Goal: Task Accomplishment & Management: Complete application form

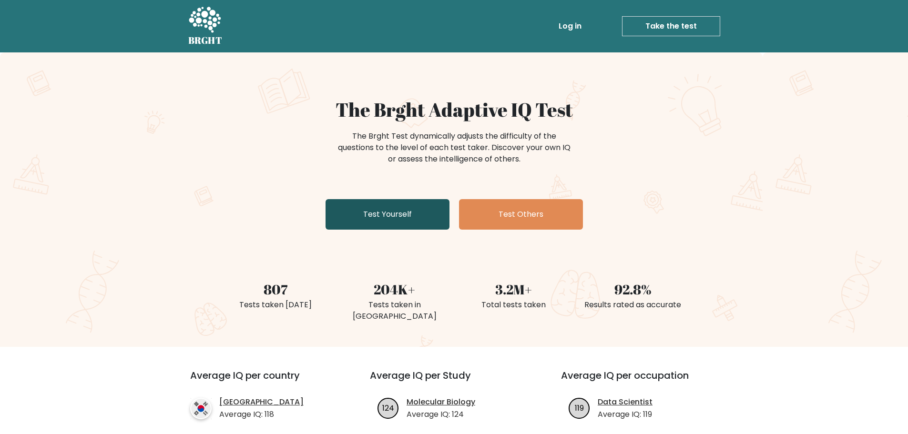
click at [371, 211] on link "Test Yourself" at bounding box center [388, 214] width 124 height 31
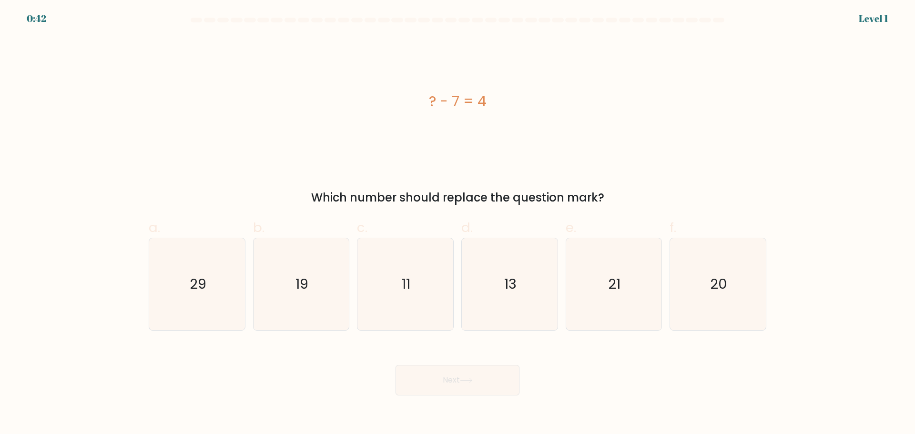
drag, startPoint x: 425, startPoint y: 105, endPoint x: 497, endPoint y: 100, distance: 72.2
click at [497, 100] on div "? - 7 = 4" at bounding box center [458, 101] width 618 height 21
copy div "? - 7 = 4"
click at [416, 271] on icon "11" at bounding box center [405, 284] width 92 height 92
click at [458, 224] on input "c. 11" at bounding box center [458, 220] width 0 height 6
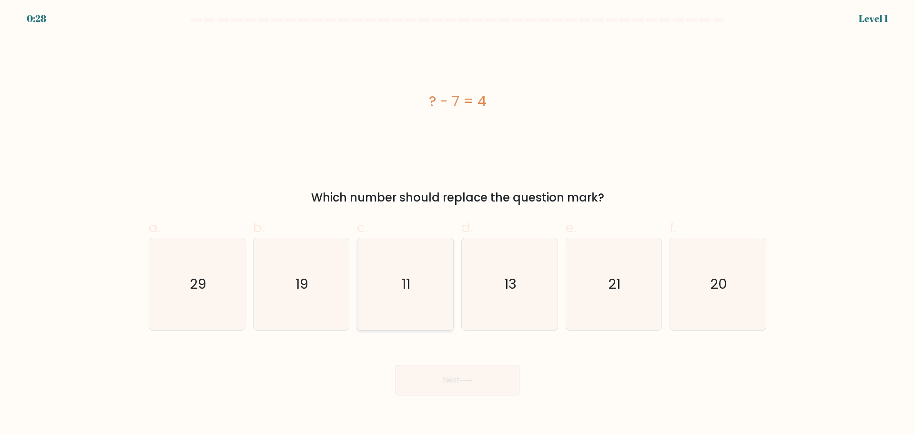
radio input "true"
click at [449, 375] on button "Next" at bounding box center [458, 380] width 124 height 31
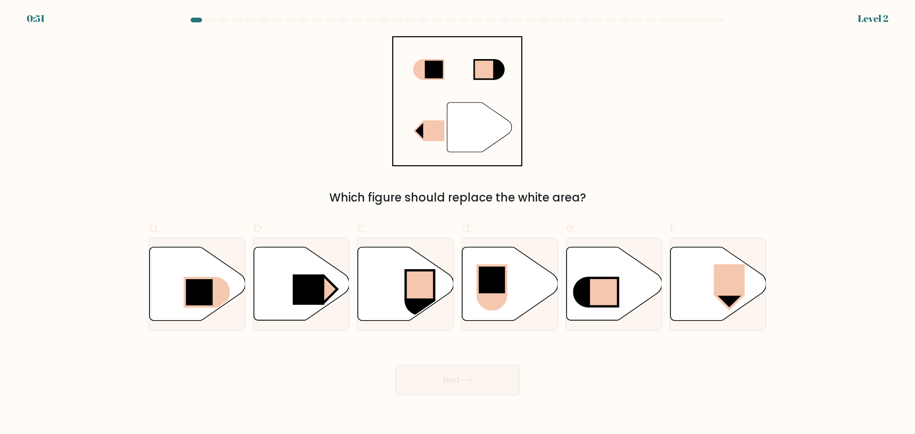
click at [737, 125] on div "" Which figure should replace the white area?" at bounding box center [457, 121] width 629 height 170
click at [703, 282] on icon at bounding box center [719, 283] width 96 height 73
click at [458, 224] on input "f." at bounding box center [458, 220] width 0 height 6
radio input "true"
click at [451, 384] on button "Next" at bounding box center [458, 380] width 124 height 31
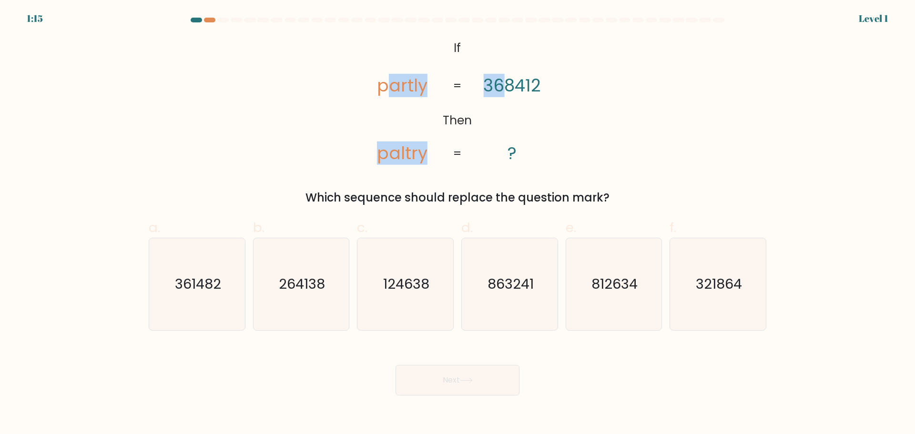
drag, startPoint x: 384, startPoint y: 42, endPoint x: 510, endPoint y: 68, distance: 128.6
click at [510, 68] on icon "@import url('https://fonts.googleapis.com/css?family=Abril+Fatface:400,100,100i…" at bounding box center [458, 101] width 212 height 130
click at [448, 63] on icon "@import url('https://fonts.googleapis.com/css?family=Abril+Fatface:400,100,100i…" at bounding box center [458, 101] width 212 height 130
drag, startPoint x: 455, startPoint y: 44, endPoint x: 543, endPoint y: 135, distance: 126.1
click at [544, 135] on icon "@import url('https://fonts.googleapis.com/css?family=Abril+Fatface:400,100,100i…" at bounding box center [458, 101] width 212 height 130
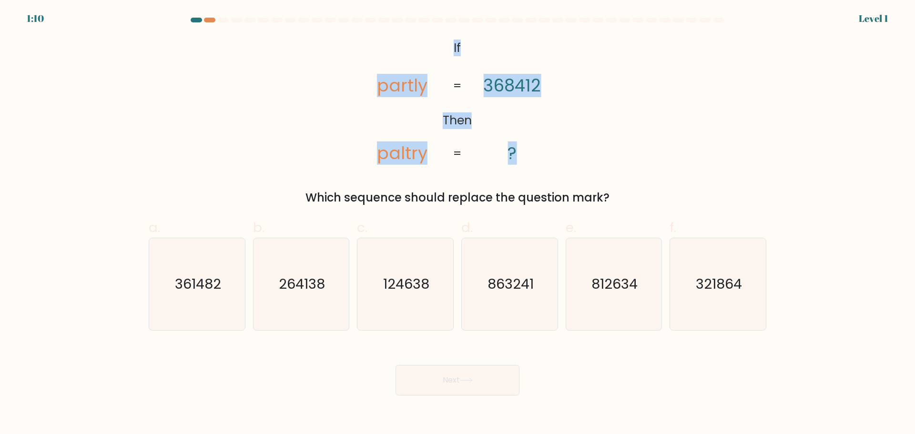
copy icon "If Then partly paltry 368412 ?"
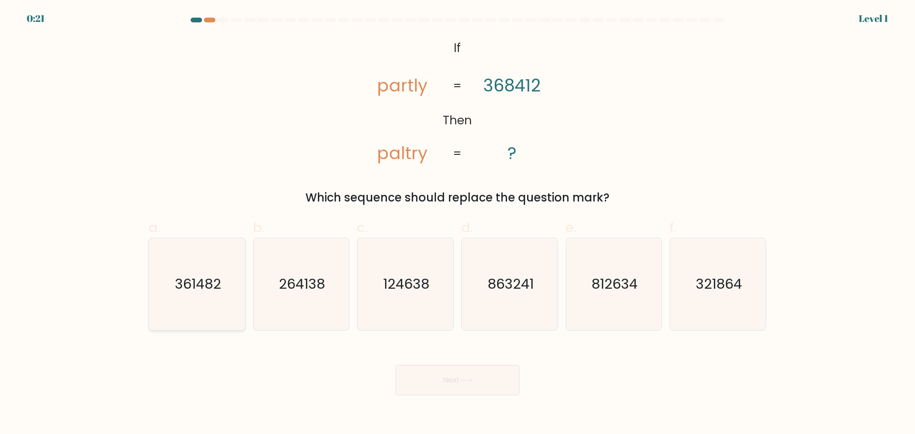
click at [190, 291] on text "361482" at bounding box center [198, 284] width 46 height 19
click at [458, 224] on input "a. 361482" at bounding box center [458, 220] width 0 height 6
radio input "true"
click at [449, 390] on button "Next" at bounding box center [458, 380] width 124 height 31
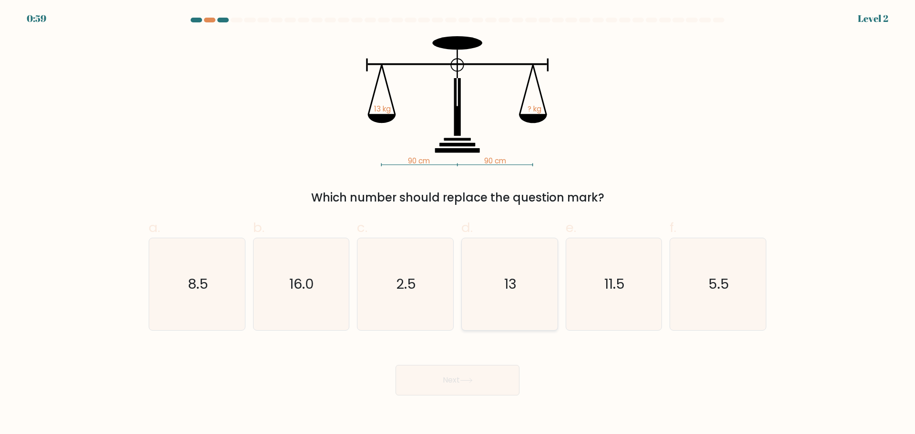
click at [506, 294] on icon "13" at bounding box center [510, 284] width 92 height 92
click at [458, 224] on input "d. 13" at bounding box center [458, 220] width 0 height 6
radio input "true"
click at [456, 382] on button "Next" at bounding box center [458, 380] width 124 height 31
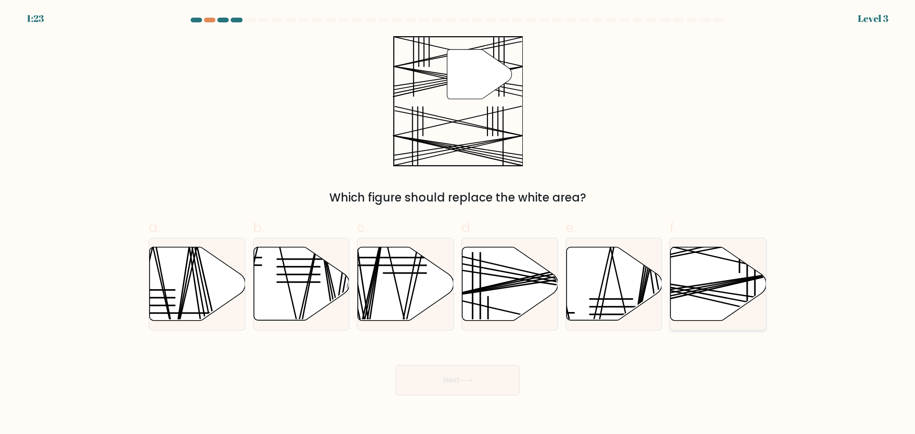
click at [724, 285] on line at bounding box center [687, 293] width 191 height 40
click at [458, 224] on input "f." at bounding box center [458, 220] width 0 height 6
radio input "true"
click at [486, 384] on button "Next" at bounding box center [458, 380] width 124 height 31
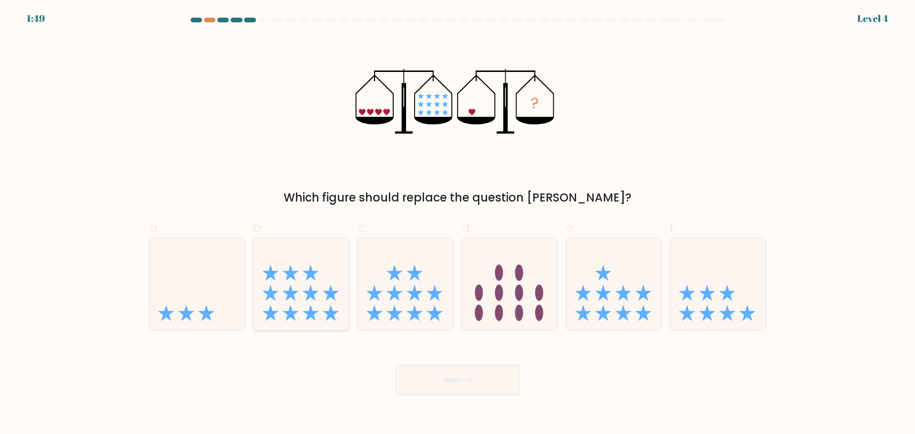
click at [299, 307] on icon at bounding box center [302, 284] width 96 height 79
click at [458, 224] on input "b." at bounding box center [458, 220] width 0 height 6
radio input "true"
click at [411, 364] on div "Next" at bounding box center [457, 368] width 629 height 53
click at [416, 369] on button "Next" at bounding box center [458, 380] width 124 height 31
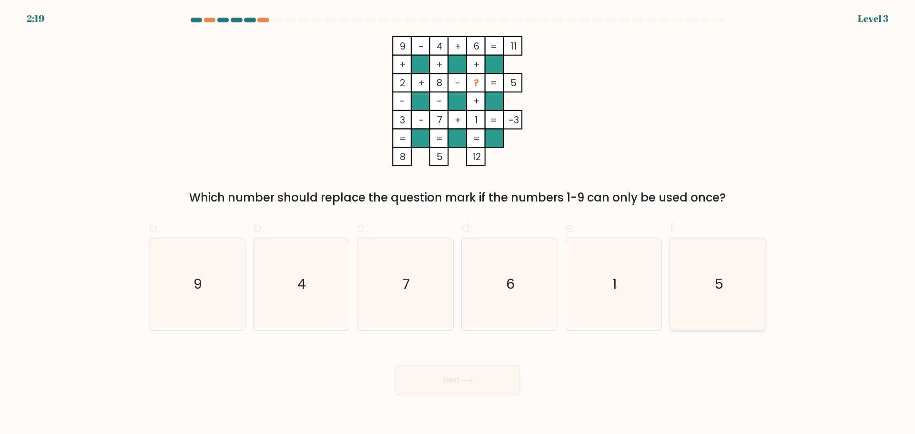
click at [691, 291] on icon "5" at bounding box center [718, 284] width 92 height 92
click at [458, 224] on input "f. 5" at bounding box center [458, 220] width 0 height 6
radio input "true"
click at [435, 372] on button "Next" at bounding box center [458, 380] width 124 height 31
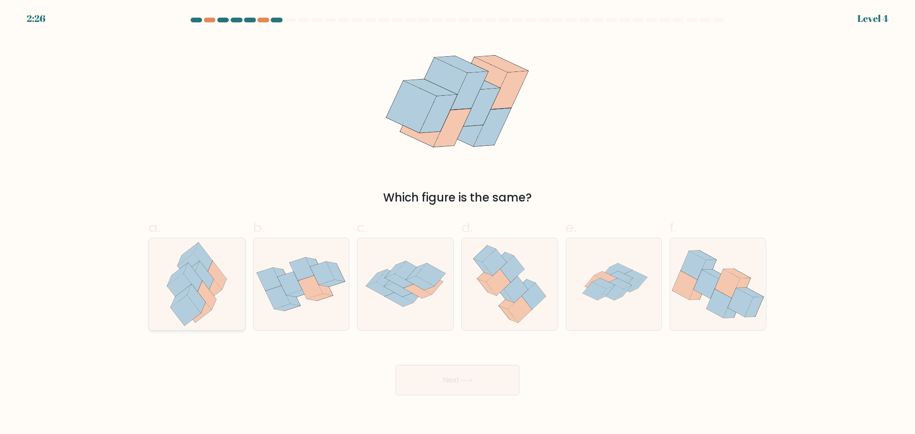
click at [211, 303] on icon at bounding box center [207, 295] width 19 height 29
click at [458, 224] on input "a." at bounding box center [458, 220] width 0 height 6
radio input "true"
click at [470, 383] on icon at bounding box center [466, 380] width 13 height 5
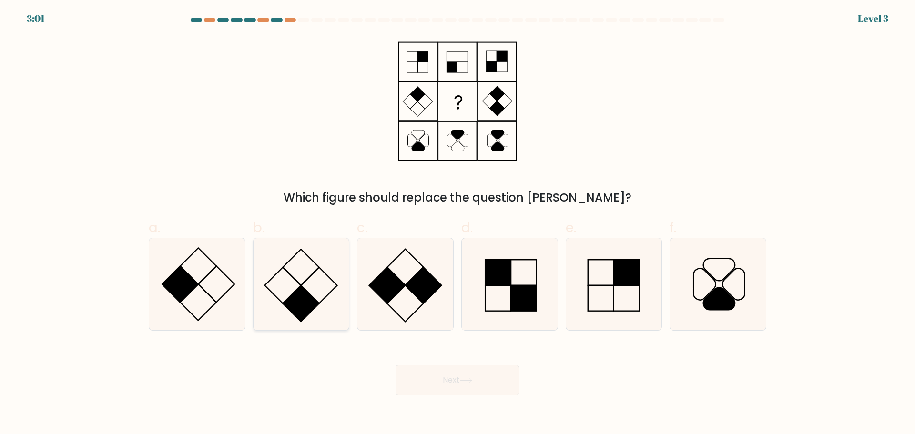
click at [312, 305] on rect at bounding box center [301, 304] width 36 height 36
click at [458, 224] on input "b." at bounding box center [458, 220] width 0 height 6
radio input "true"
click at [448, 389] on button "Next" at bounding box center [458, 380] width 124 height 31
click at [456, 380] on button "Next" at bounding box center [458, 380] width 124 height 31
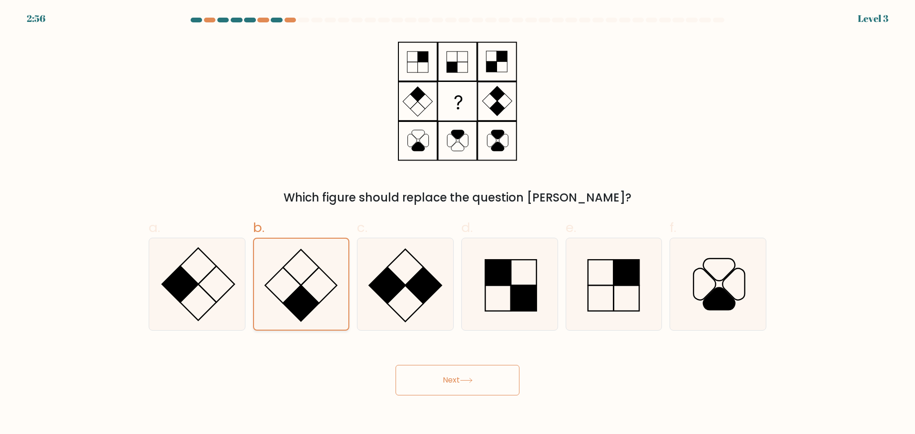
click at [300, 271] on icon at bounding box center [301, 284] width 91 height 91
click at [458, 224] on input "b." at bounding box center [458, 220] width 0 height 6
click at [451, 372] on button "Next" at bounding box center [458, 380] width 124 height 31
click at [553, 101] on div "Which figure should replace the question mark?" at bounding box center [457, 121] width 629 height 170
click at [495, 281] on rect at bounding box center [498, 273] width 26 height 26
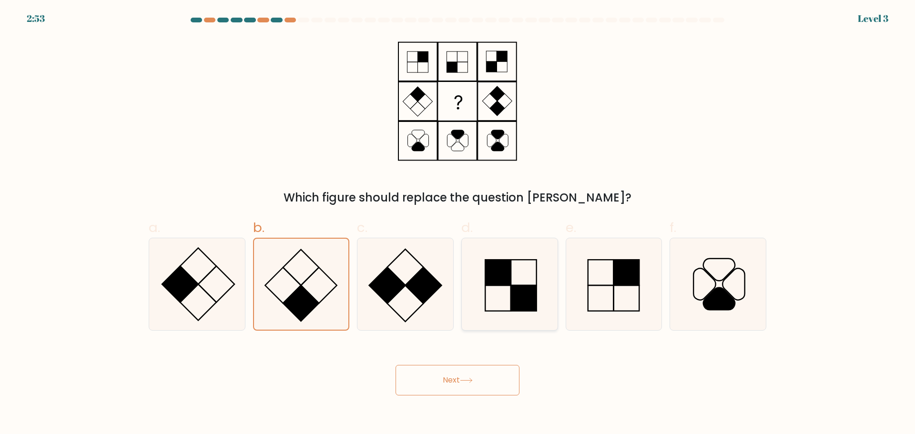
click at [458, 224] on input "d." at bounding box center [458, 220] width 0 height 6
radio input "true"
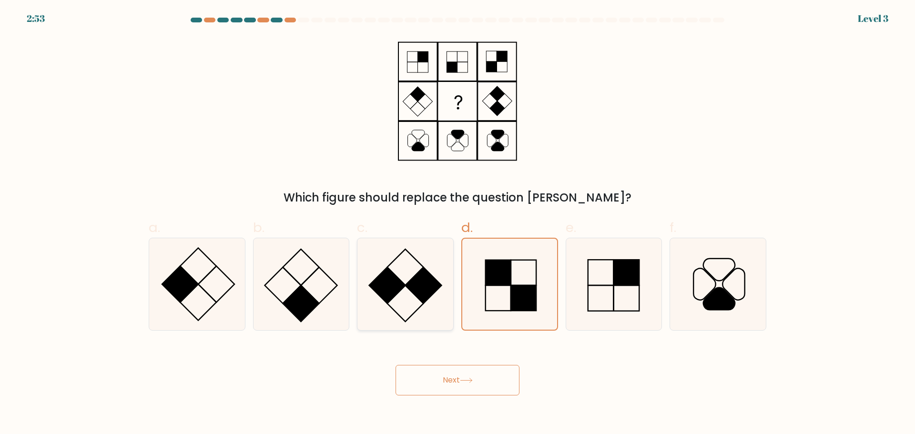
click at [408, 273] on icon at bounding box center [405, 284] width 92 height 92
click at [458, 224] on input "c." at bounding box center [458, 220] width 0 height 6
radio input "true"
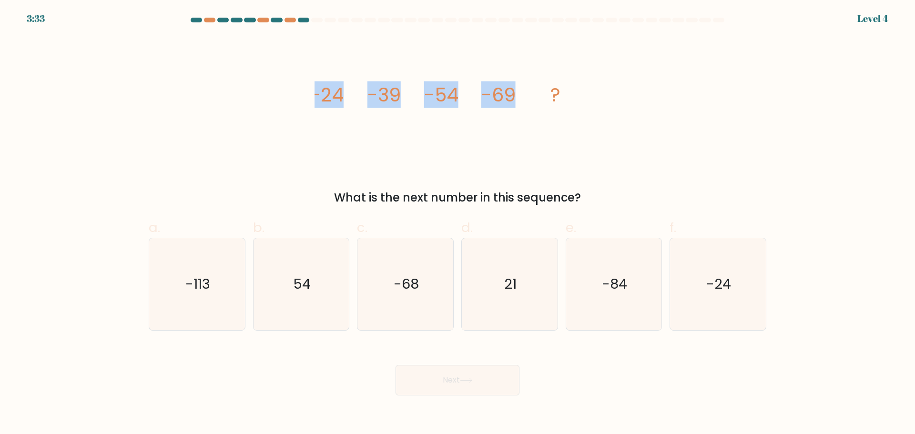
drag, startPoint x: 306, startPoint y: 97, endPoint x: 525, endPoint y: 95, distance: 219.8
click at [525, 95] on div "image/svg+xml -24 -39 -54 -69 ? What is the next number in this sequence?" at bounding box center [457, 121] width 629 height 170
copy g "-24 -39 -54 -69"
click at [623, 278] on text "-84" at bounding box center [614, 284] width 25 height 19
click at [458, 224] on input "e. -84" at bounding box center [458, 220] width 0 height 6
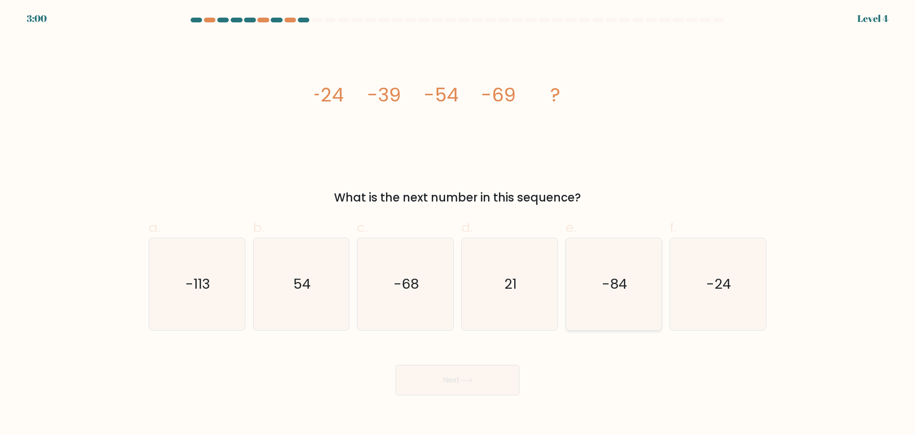
radio input "true"
click at [470, 377] on button "Next" at bounding box center [458, 380] width 124 height 31
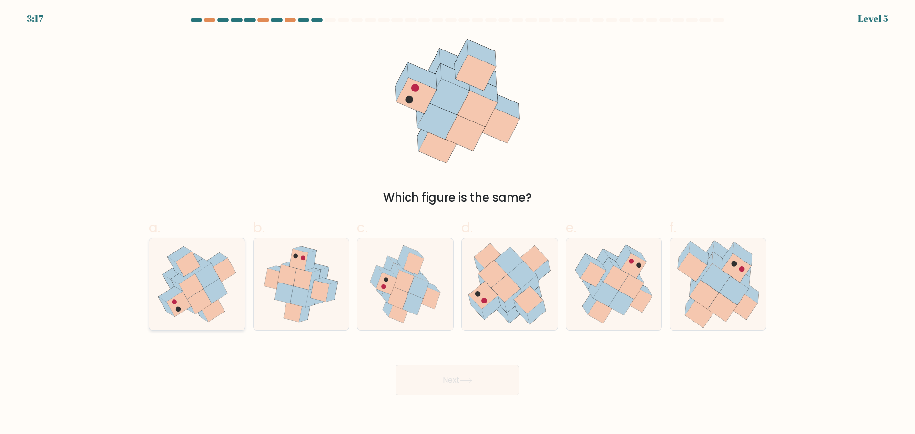
click at [189, 287] on icon at bounding box center [191, 286] width 24 height 25
click at [458, 224] on input "a." at bounding box center [458, 220] width 0 height 6
radio input "true"
click at [461, 386] on button "Next" at bounding box center [458, 380] width 124 height 31
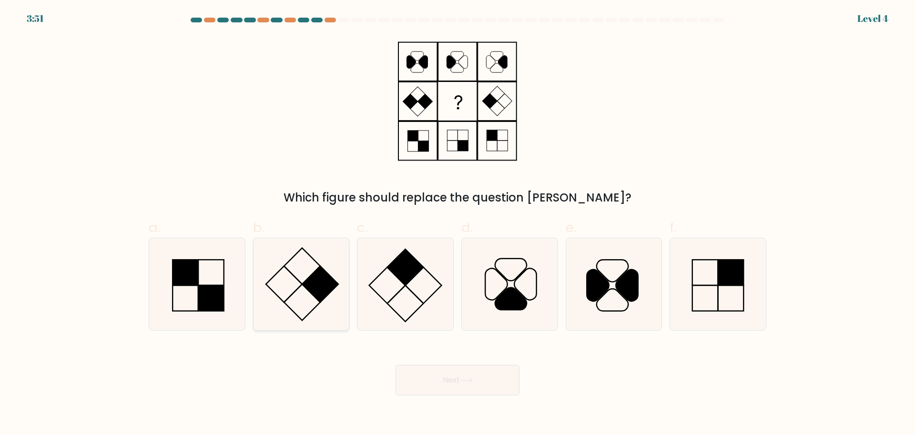
click at [309, 274] on icon at bounding box center [301, 284] width 92 height 92
click at [458, 224] on input "b." at bounding box center [458, 220] width 0 height 6
radio input "true"
click at [455, 390] on button "Next" at bounding box center [458, 380] width 124 height 31
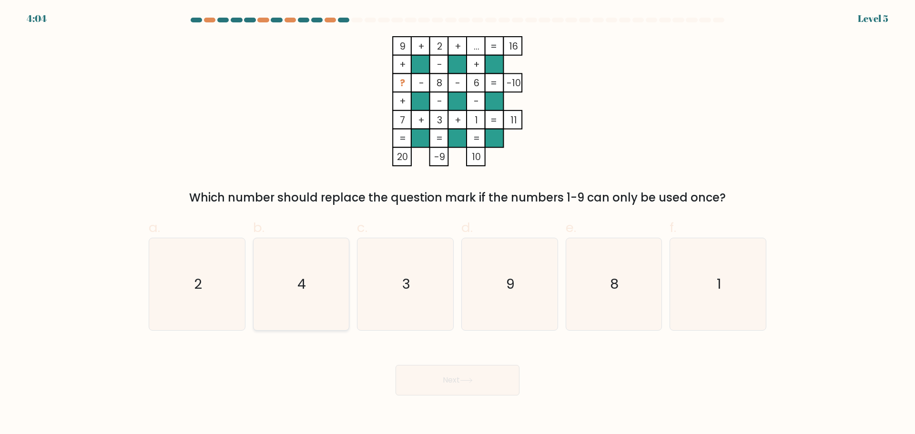
click at [306, 282] on text "4" at bounding box center [302, 284] width 9 height 19
click at [458, 224] on input "b. 4" at bounding box center [458, 220] width 0 height 6
radio input "true"
click at [456, 391] on button "Next" at bounding box center [458, 380] width 124 height 31
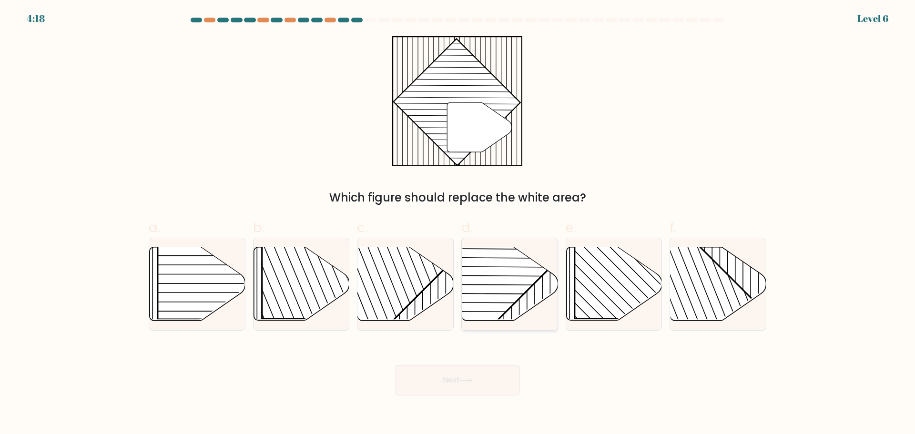
click at [522, 279] on rect at bounding box center [477, 247] width 188 height 188
click at [458, 224] on input "d." at bounding box center [458, 220] width 0 height 6
radio input "true"
click at [456, 376] on button "Next" at bounding box center [458, 380] width 124 height 31
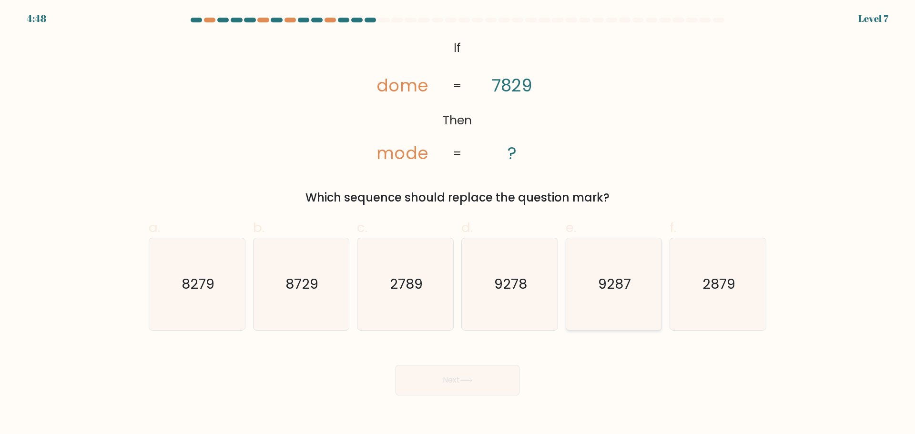
click at [618, 304] on icon "9287" at bounding box center [614, 284] width 92 height 92
click at [458, 224] on input "e. 9287" at bounding box center [458, 220] width 0 height 6
radio input "true"
click at [446, 371] on button "Next" at bounding box center [458, 380] width 124 height 31
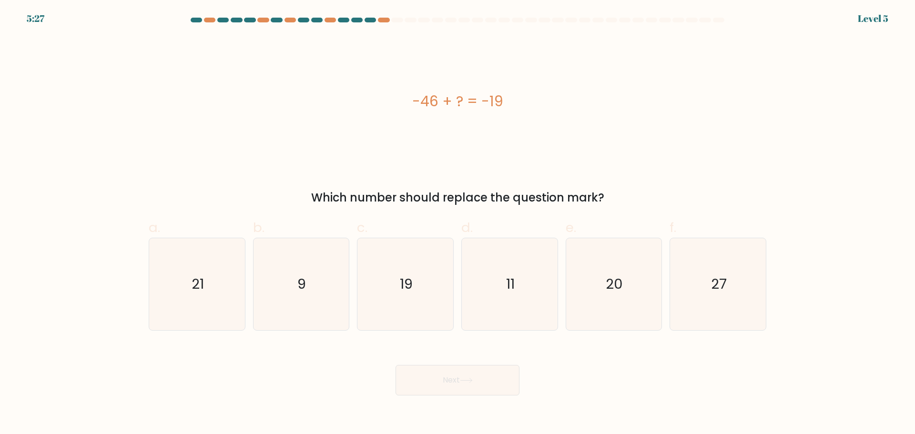
drag, startPoint x: 414, startPoint y: 100, endPoint x: 518, endPoint y: 87, distance: 104.8
click at [518, 87] on div "-46 + ? = -19" at bounding box center [458, 101] width 618 height 130
copy div "-46 + ? = -19"
click at [722, 269] on icon "27" at bounding box center [718, 284] width 92 height 92
click at [458, 224] on input "f. 27" at bounding box center [458, 220] width 0 height 6
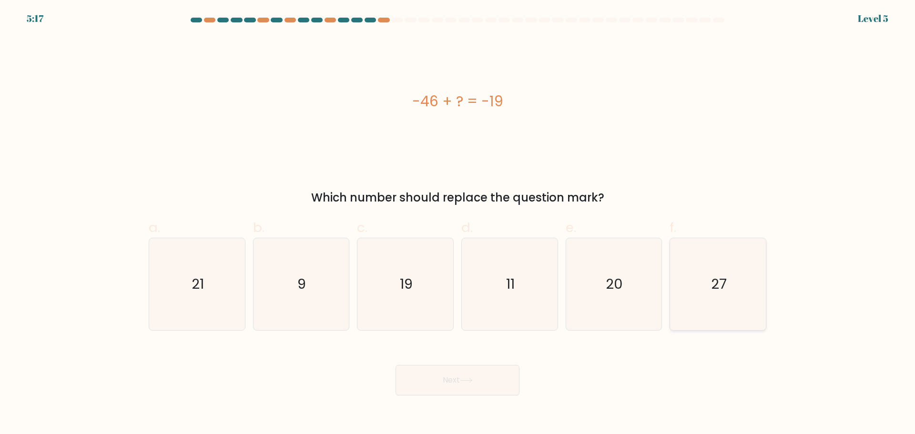
radio input "true"
click at [426, 386] on button "Next" at bounding box center [458, 380] width 124 height 31
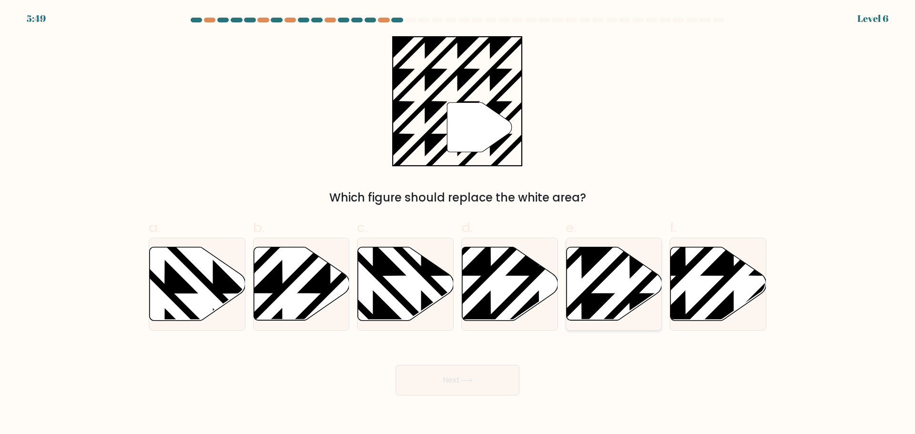
click at [591, 307] on icon at bounding box center [581, 245] width 193 height 193
click at [458, 224] on input "e." at bounding box center [458, 220] width 0 height 6
radio input "true"
click at [469, 388] on button "Next" at bounding box center [458, 380] width 124 height 31
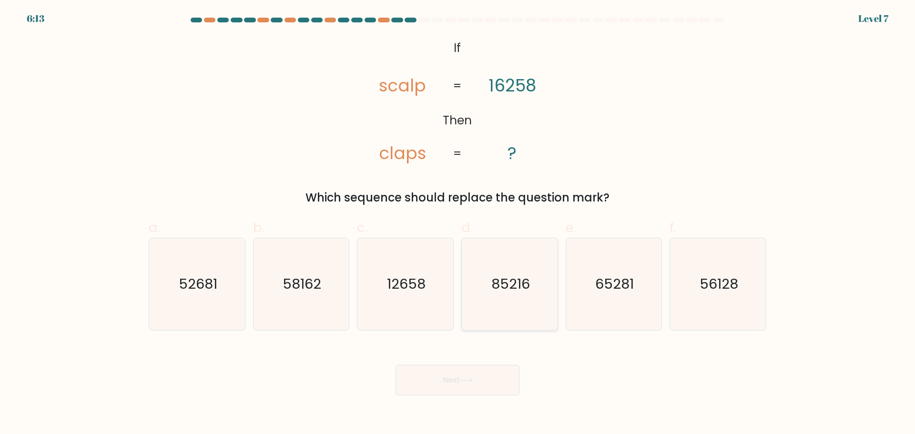
click at [512, 287] on text "85216" at bounding box center [511, 284] width 39 height 19
click at [458, 224] on input "d. 85216" at bounding box center [458, 220] width 0 height 6
radio input "true"
click at [529, 83] on tspan "16258" at bounding box center [513, 85] width 48 height 23
click at [428, 153] on icon "@import url('https://fonts.googleapis.com/css?family=Abril+Fatface:400,100,100i…" at bounding box center [458, 101] width 212 height 130
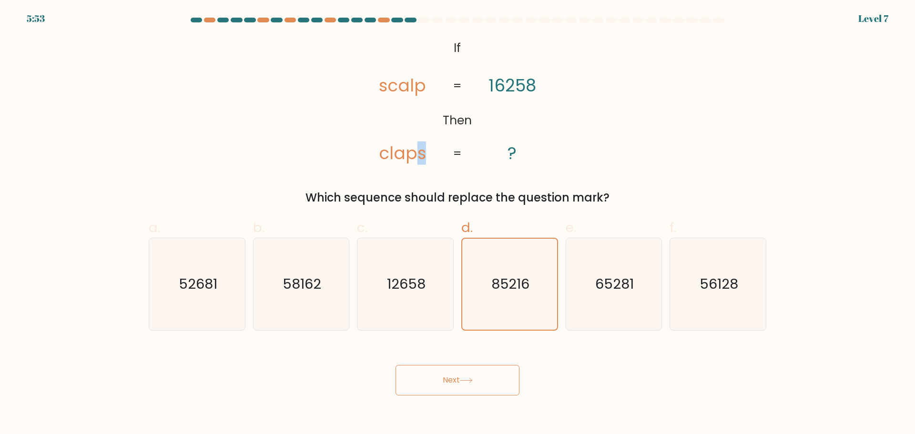
drag, startPoint x: 417, startPoint y: 153, endPoint x: 423, endPoint y: 152, distance: 6.2
click at [423, 152] on tspan "claps" at bounding box center [402, 153] width 47 height 23
drag, startPoint x: 363, startPoint y: 144, endPoint x: 376, endPoint y: 147, distance: 13.4
click at [363, 144] on icon "@import url('https://fonts.googleapis.com/css?family=Abril+Fatface:400,100,100i…" at bounding box center [458, 101] width 212 height 130
drag, startPoint x: 378, startPoint y: 149, endPoint x: 388, endPoint y: 149, distance: 10.0
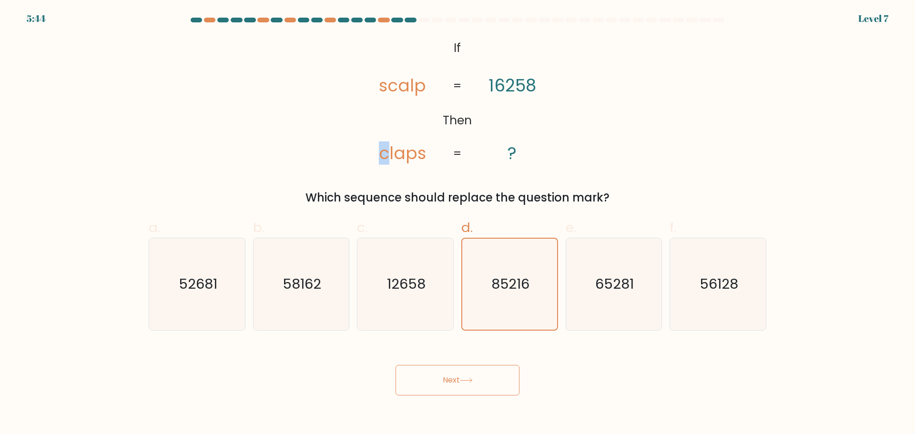
click at [388, 149] on icon "@import url('https://fonts.googleapis.com/css?family=Abril+Fatface:400,100,100i…" at bounding box center [458, 101] width 212 height 130
click at [387, 148] on tspan "claps" at bounding box center [402, 153] width 47 height 23
click at [401, 150] on tspan "claps" at bounding box center [402, 153] width 47 height 23
click at [622, 267] on icon "65281" at bounding box center [614, 284] width 92 height 92
click at [458, 224] on input "e. 65281" at bounding box center [458, 220] width 0 height 6
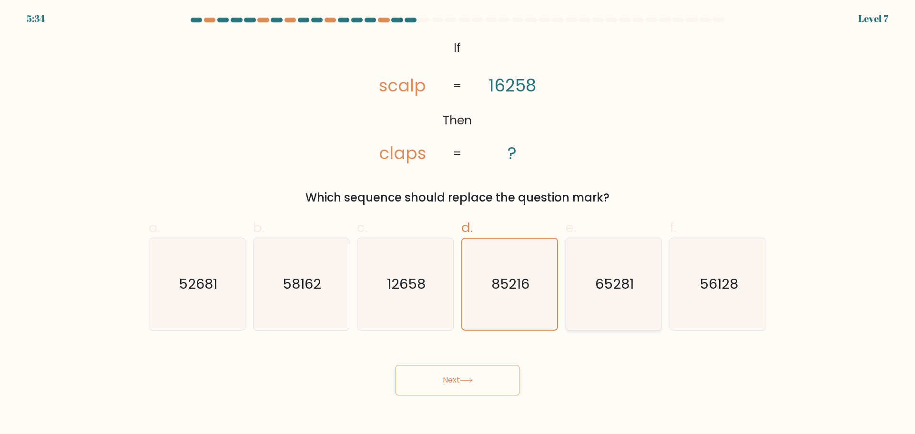
radio input "true"
click at [454, 372] on button "Next" at bounding box center [458, 380] width 124 height 31
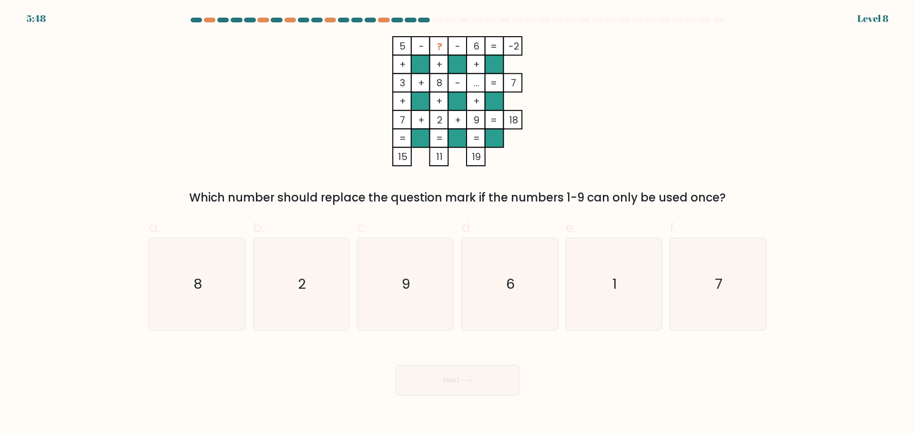
click at [825, 256] on form at bounding box center [457, 207] width 915 height 378
click at [657, 274] on icon "1" at bounding box center [614, 284] width 92 height 92
click at [458, 224] on input "e. 1" at bounding box center [458, 220] width 0 height 6
radio input "true"
click at [482, 382] on button "Next" at bounding box center [458, 380] width 124 height 31
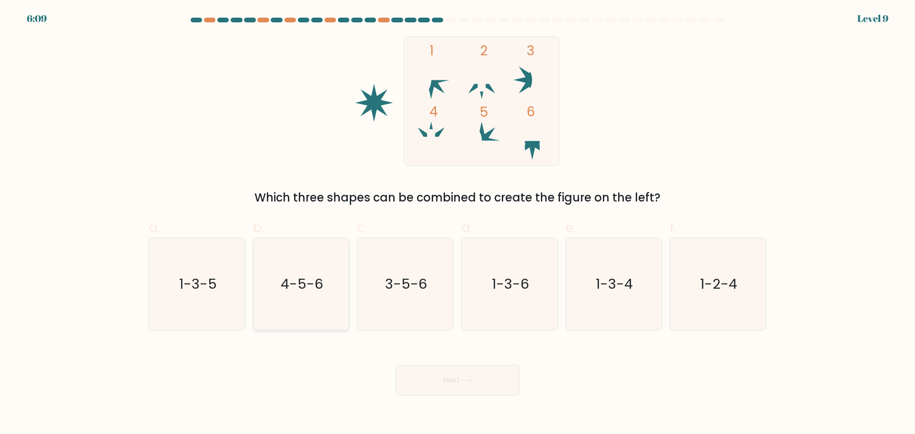
drag, startPoint x: 202, startPoint y: 288, endPoint x: 342, endPoint y: 306, distance: 141.2
click at [202, 286] on text "1-3-5" at bounding box center [198, 284] width 38 height 19
click at [458, 224] on input "a. 1-3-5" at bounding box center [458, 220] width 0 height 6
radio input "true"
click at [442, 380] on button "Next" at bounding box center [458, 380] width 124 height 31
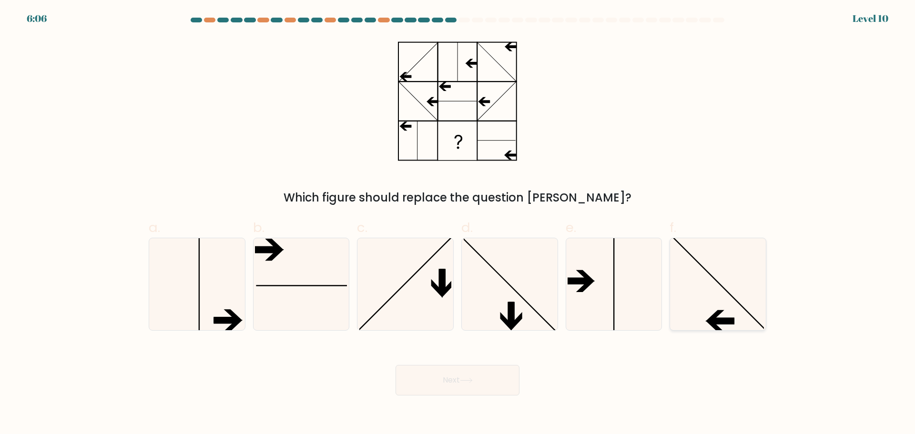
click at [711, 299] on icon at bounding box center [718, 284] width 92 height 92
click at [458, 224] on input "f." at bounding box center [458, 220] width 0 height 6
radio input "true"
drag, startPoint x: 427, startPoint y: 376, endPoint x: 439, endPoint y: 386, distance: 15.5
click at [428, 375] on button "Next" at bounding box center [458, 380] width 124 height 31
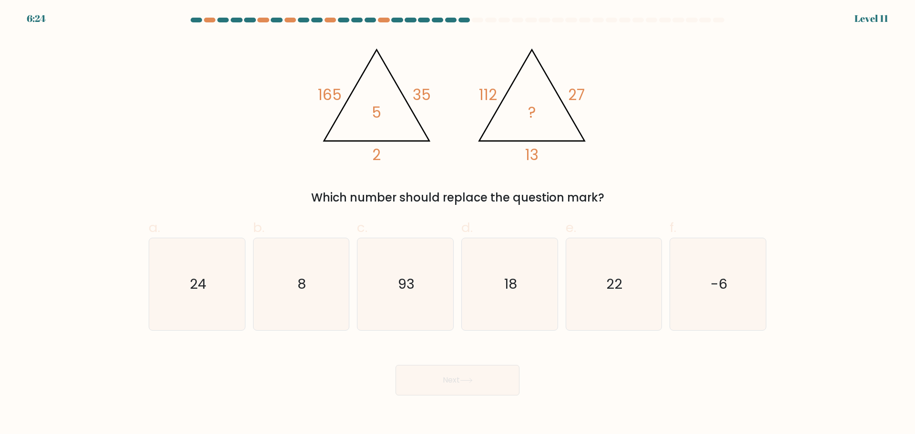
click at [773, 123] on form at bounding box center [457, 207] width 915 height 378
click at [516, 273] on icon "18" at bounding box center [510, 284] width 92 height 92
click at [458, 224] on input "d. 18" at bounding box center [458, 220] width 0 height 6
radio input "true"
click at [462, 363] on div "Next" at bounding box center [457, 368] width 629 height 53
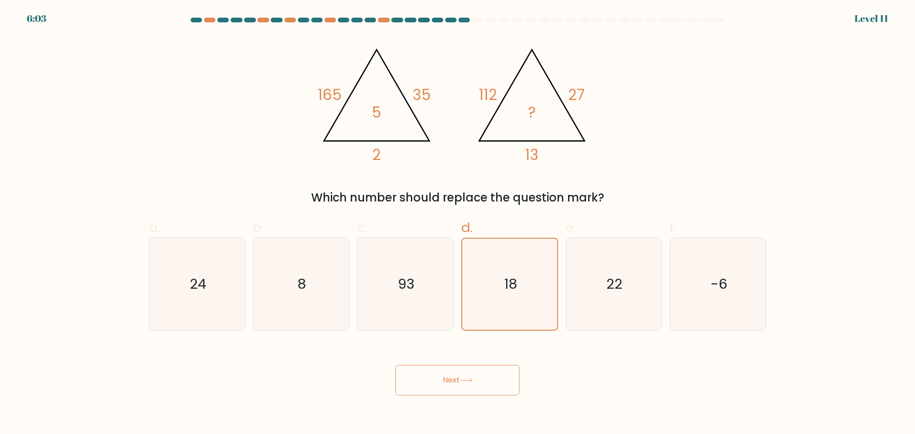
click at [457, 378] on button "Next" at bounding box center [458, 380] width 124 height 31
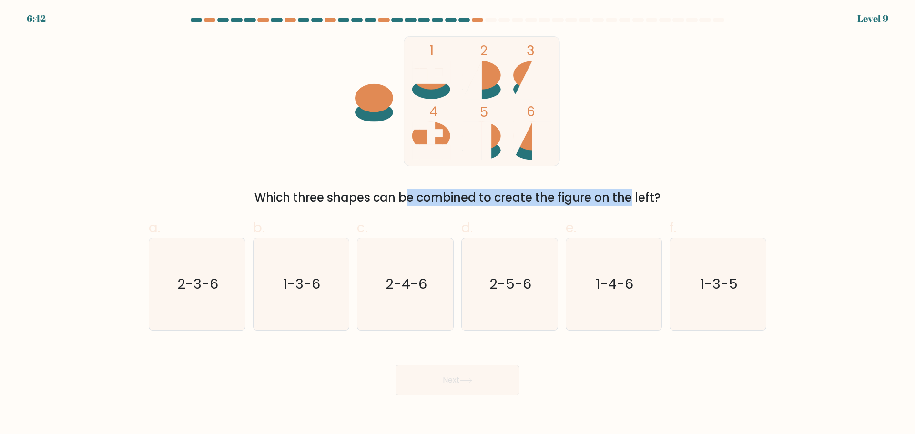
drag, startPoint x: 327, startPoint y: 200, endPoint x: 552, endPoint y: 196, distance: 224.6
click at [552, 196] on div "Which three shapes can be combined to create the figure on the left?" at bounding box center [457, 197] width 606 height 17
click at [317, 140] on div "1 2 3 4 5 6 Which three shapes can be combined to create the figure on the left?" at bounding box center [457, 121] width 629 height 170
drag, startPoint x: 176, startPoint y: 284, endPoint x: 182, endPoint y: 287, distance: 6.2
click at [176, 284] on icon "2-3-6" at bounding box center [197, 284] width 92 height 92
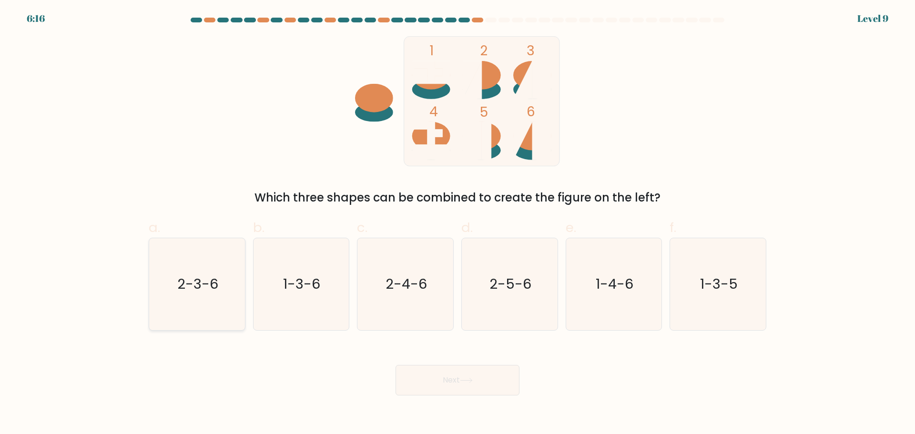
click at [458, 224] on input "a. 2-3-6" at bounding box center [458, 220] width 0 height 6
radio input "true"
click at [492, 372] on button "Next" at bounding box center [458, 380] width 124 height 31
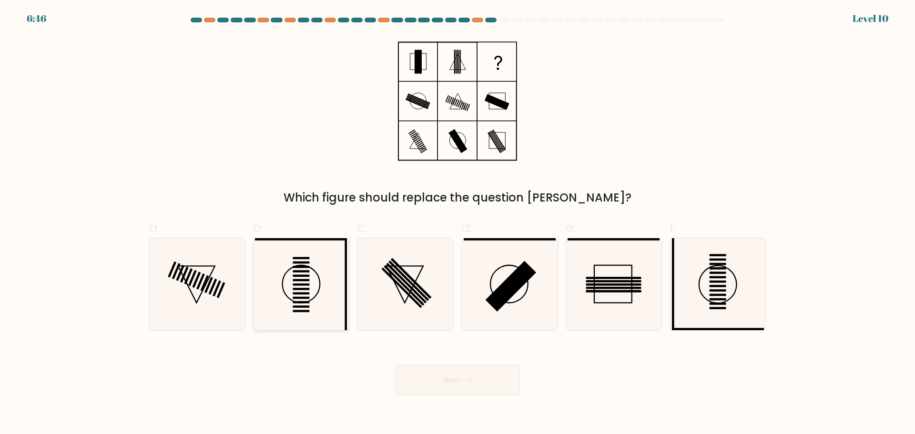
click at [299, 296] on icon at bounding box center [301, 284] width 92 height 92
click at [458, 224] on input "b." at bounding box center [458, 220] width 0 height 6
radio input "true"
click at [454, 382] on button "Next" at bounding box center [458, 380] width 124 height 31
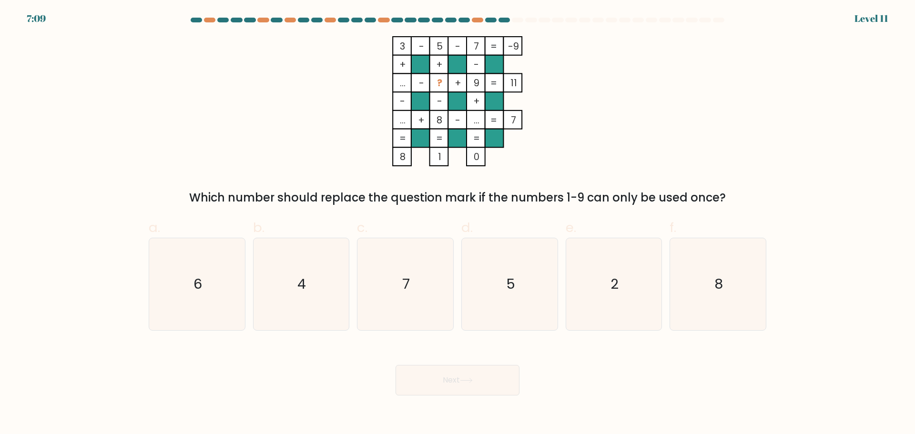
click at [795, 132] on form at bounding box center [457, 207] width 915 height 378
click at [740, 238] on icon "8" at bounding box center [718, 284] width 92 height 92
click at [458, 224] on input "f. 8" at bounding box center [458, 220] width 0 height 6
radio input "true"
click at [290, 296] on icon "4" at bounding box center [301, 284] width 92 height 92
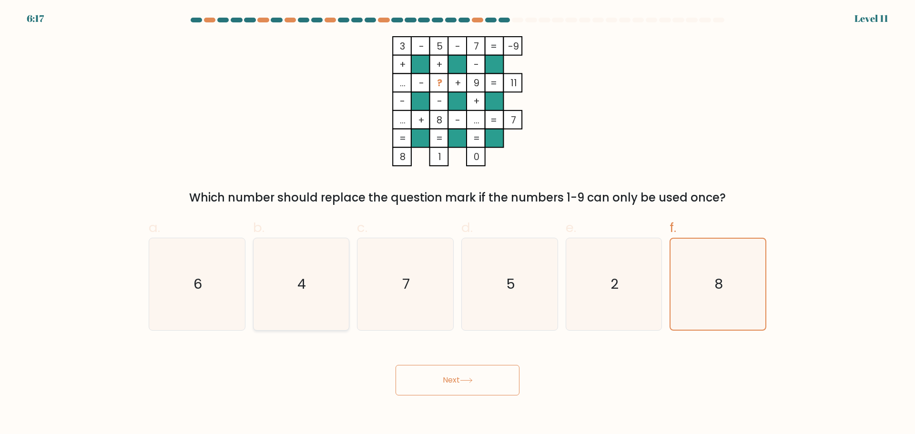
click at [458, 224] on input "b. 4" at bounding box center [458, 220] width 0 height 6
radio input "true"
click at [518, 325] on icon "5" at bounding box center [510, 284] width 92 height 92
click at [458, 224] on input "d. 5" at bounding box center [458, 220] width 0 height 6
radio input "true"
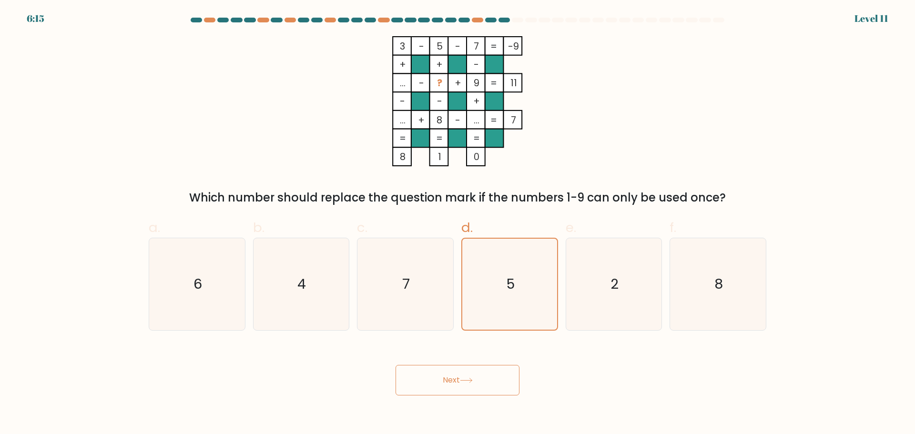
drag, startPoint x: 468, startPoint y: 413, endPoint x: 471, endPoint y: 402, distance: 11.8
click at [468, 413] on body "6:15 Level 11" at bounding box center [457, 217] width 915 height 434
click at [472, 398] on body "6:15 Level 11" at bounding box center [457, 217] width 915 height 434
click at [471, 384] on button "Next" at bounding box center [458, 380] width 124 height 31
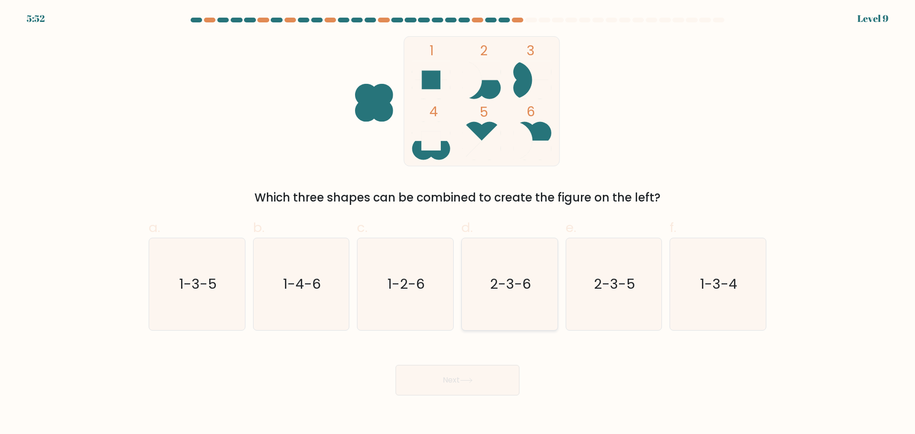
click at [499, 274] on icon "2-3-6" at bounding box center [510, 284] width 92 height 92
click at [458, 224] on input "d. 2-3-6" at bounding box center [458, 220] width 0 height 6
radio input "true"
click at [472, 394] on button "Next" at bounding box center [458, 380] width 124 height 31
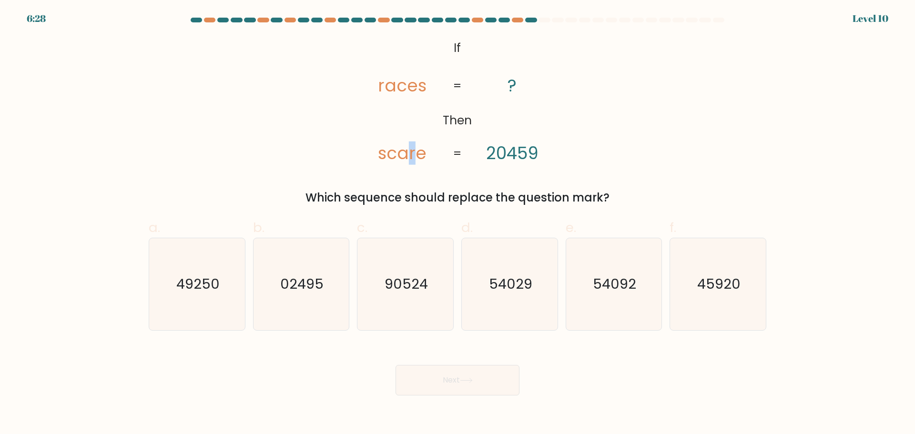
click at [410, 153] on tspan "scare" at bounding box center [403, 153] width 49 height 23
click at [407, 153] on tspan "scare" at bounding box center [403, 153] width 49 height 23
drag, startPoint x: 397, startPoint y: 151, endPoint x: 389, endPoint y: 151, distance: 7.6
click at [389, 151] on tspan "scare" at bounding box center [403, 153] width 49 height 23
click at [599, 285] on text "54092" at bounding box center [614, 284] width 43 height 19
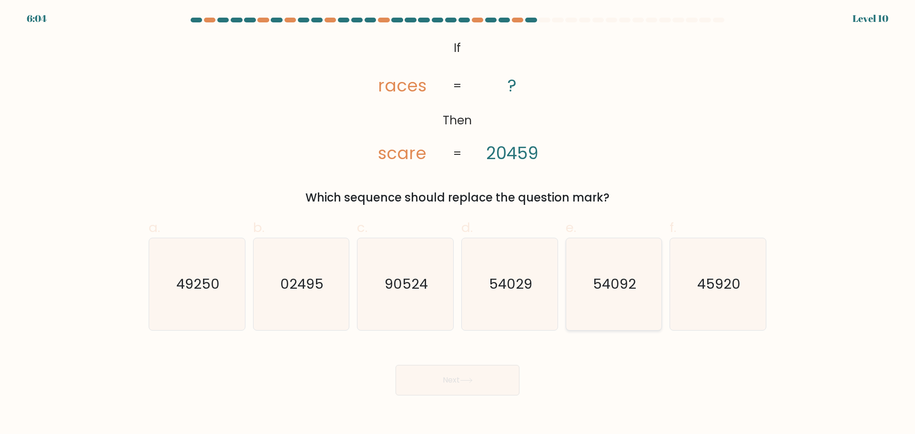
click at [458, 224] on input "e. 54092" at bounding box center [458, 220] width 0 height 6
radio input "true"
drag, startPoint x: 417, startPoint y: 153, endPoint x: 411, endPoint y: 152, distance: 6.2
click at [411, 152] on tspan "scare" at bounding box center [403, 153] width 49 height 23
click at [440, 149] on icon "@import url('https://fonts.googleapis.com/css?family=Abril+Fatface:400,100,100i…" at bounding box center [458, 101] width 212 height 130
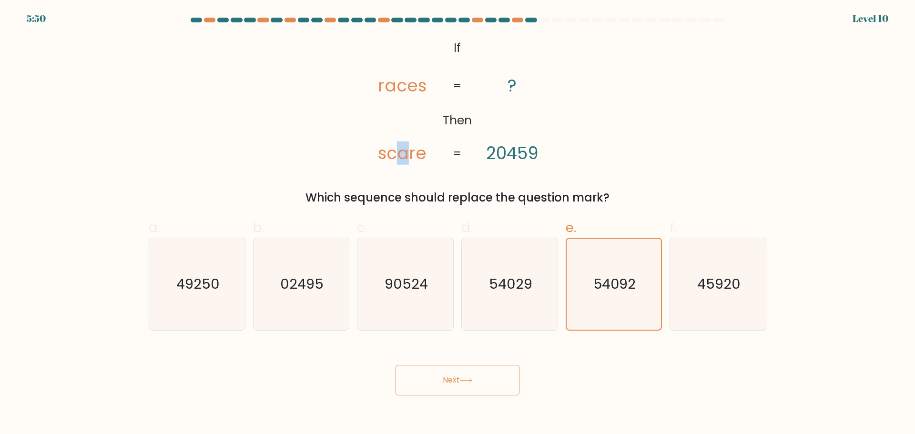
drag, startPoint x: 409, startPoint y: 153, endPoint x: 399, endPoint y: 153, distance: 9.5
click at [399, 153] on tspan "scare" at bounding box center [403, 153] width 49 height 23
click at [421, 160] on tspan "scare" at bounding box center [403, 153] width 49 height 23
drag, startPoint x: 377, startPoint y: 154, endPoint x: 384, endPoint y: 156, distance: 6.8
click at [384, 156] on icon "@import url('https://fonts.googleapis.com/css?family=Abril+Fatface:400,100,100i…" at bounding box center [458, 101] width 212 height 130
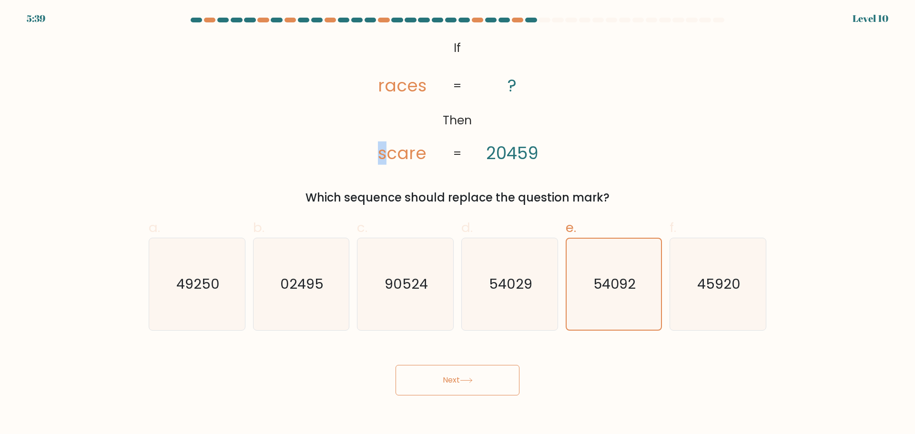
click at [372, 152] on icon "@import url('https://fonts.googleapis.com/css?family=Abril+Fatface:400,100,100i…" at bounding box center [458, 101] width 212 height 130
drag, startPoint x: 378, startPoint y: 151, endPoint x: 384, endPoint y: 154, distance: 7.5
click at [384, 154] on icon "@import url('https://fonts.googleapis.com/css?family=Abril+Fatface:400,100,100i…" at bounding box center [458, 101] width 212 height 130
click at [420, 266] on icon "90524" at bounding box center [405, 284] width 92 height 92
click at [458, 224] on input "c. 90524" at bounding box center [458, 220] width 0 height 6
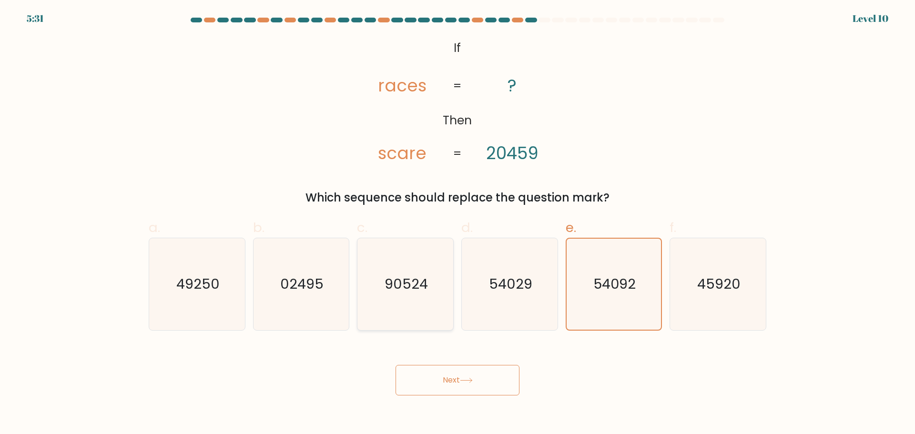
radio input "true"
click at [381, 87] on icon "@import url('https://fonts.googleapis.com/css?family=Abril+Fatface:400,100,100i…" at bounding box center [458, 101] width 212 height 130
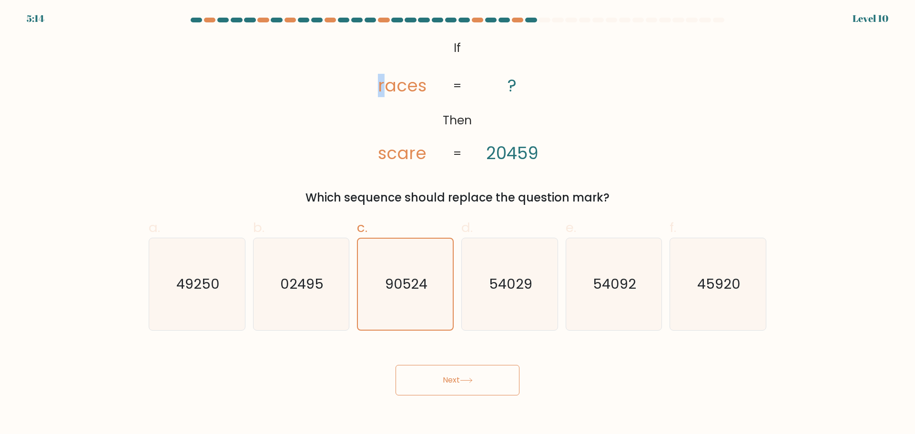
drag, startPoint x: 389, startPoint y: 86, endPoint x: 386, endPoint y: 81, distance: 5.6
click at [386, 82] on tspan "races" at bounding box center [403, 85] width 49 height 23
click at [520, 298] on icon "54029" at bounding box center [510, 284] width 92 height 92
click at [458, 224] on input "d. 54029" at bounding box center [458, 220] width 0 height 6
radio input "true"
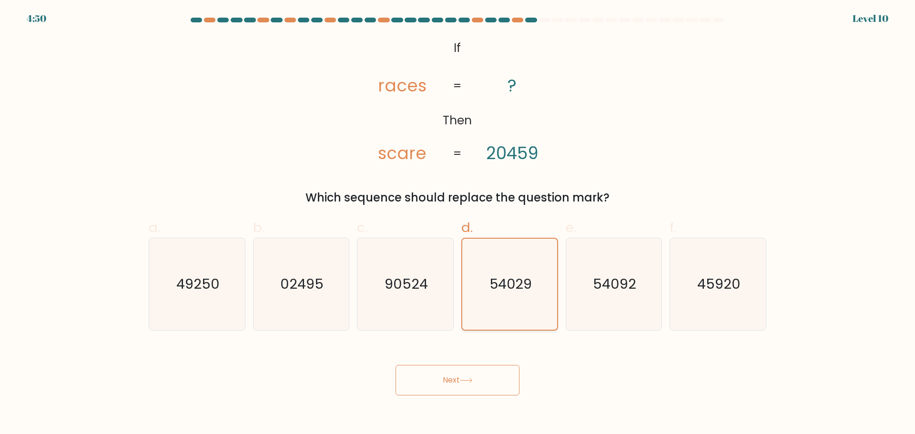
drag, startPoint x: 507, startPoint y: 270, endPoint x: 505, endPoint y: 278, distance: 8.3
click at [507, 271] on icon "54029" at bounding box center [509, 284] width 91 height 91
click at [458, 224] on input "d. 54029" at bounding box center [458, 220] width 0 height 6
click at [469, 382] on icon at bounding box center [466, 380] width 13 height 5
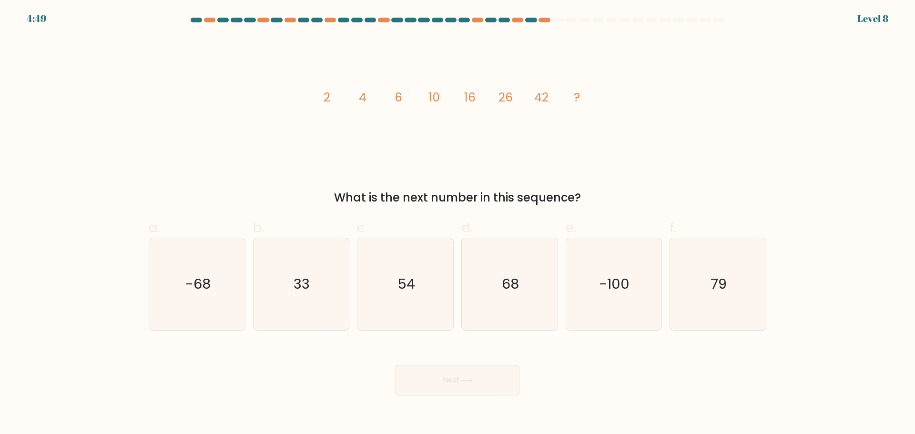
click at [415, 149] on icon "image/svg+xml 2 4 6 10 16 26 42 ?" at bounding box center [458, 101] width 286 height 130
click at [494, 314] on icon "68" at bounding box center [510, 284] width 92 height 92
click at [458, 224] on input "d. 68" at bounding box center [458, 220] width 0 height 6
radio input "true"
click at [465, 390] on button "Next" at bounding box center [458, 380] width 124 height 31
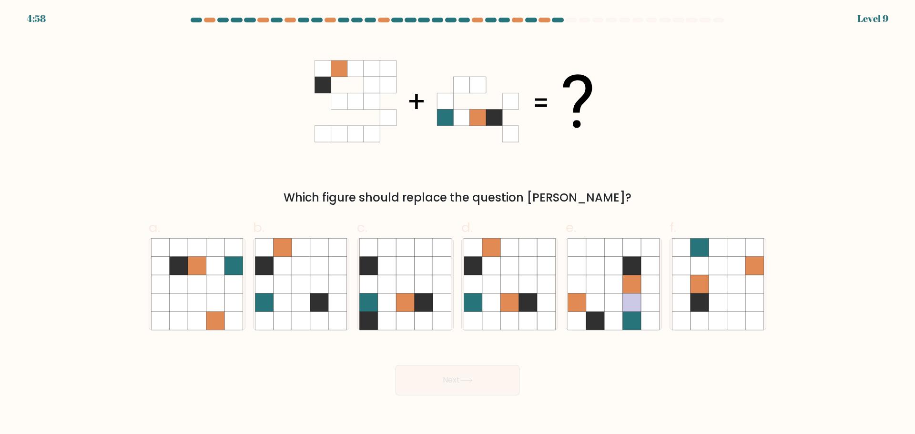
click at [459, 350] on div "Next" at bounding box center [457, 368] width 629 height 53
click at [402, 282] on icon at bounding box center [405, 284] width 18 height 18
click at [458, 224] on input "c." at bounding box center [458, 220] width 0 height 6
radio input "true"
click at [457, 408] on body "4:57 Level 9" at bounding box center [457, 217] width 915 height 434
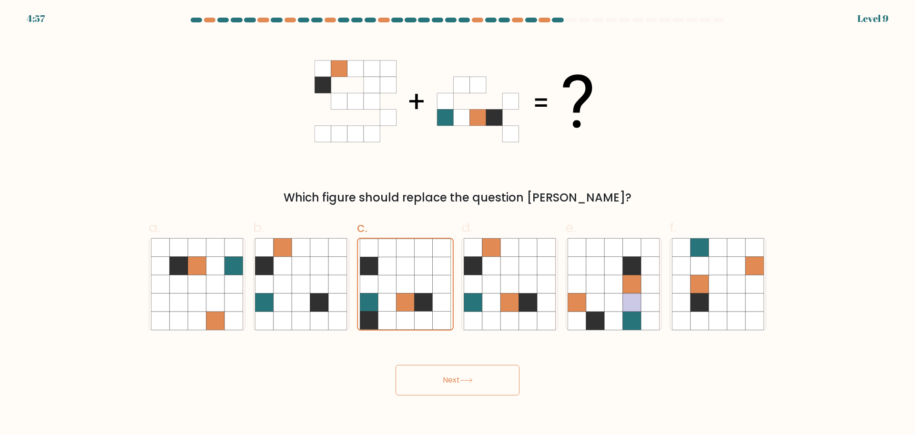
click at [443, 362] on div "Next" at bounding box center [457, 368] width 629 height 53
click at [443, 378] on button "Next" at bounding box center [458, 380] width 124 height 31
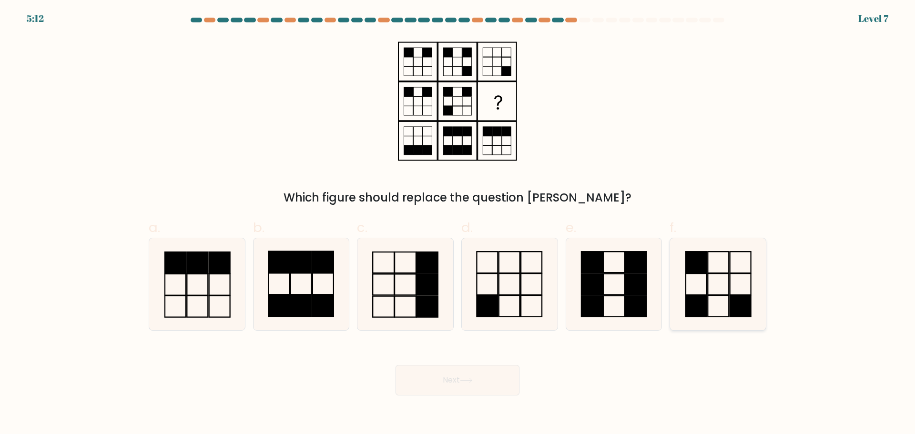
drag, startPoint x: 691, startPoint y: 279, endPoint x: 616, endPoint y: 385, distance: 130.0
click at [691, 279] on icon at bounding box center [718, 284] width 92 height 92
click at [458, 224] on input "f." at bounding box center [458, 220] width 0 height 6
radio input "true"
click at [455, 385] on button "Next" at bounding box center [458, 380] width 124 height 31
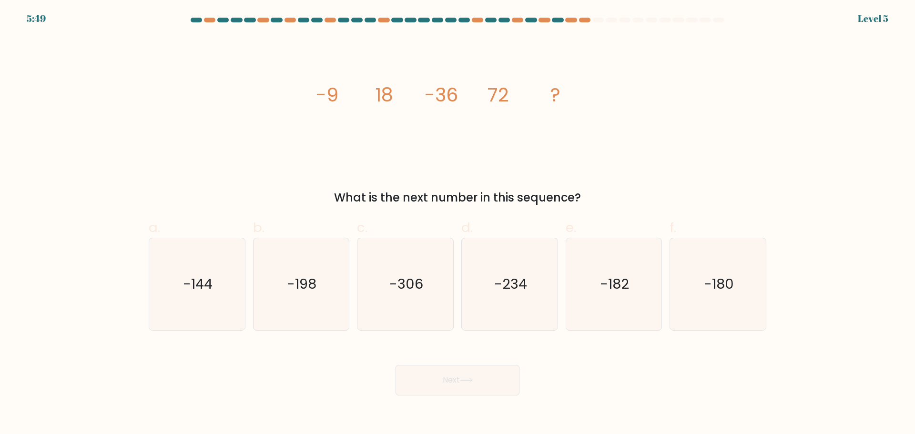
click at [320, 91] on tspan "-9" at bounding box center [327, 95] width 22 height 27
click at [247, 377] on div "Next" at bounding box center [457, 368] width 629 height 53
drag, startPoint x: 180, startPoint y: 291, endPoint x: 268, endPoint y: 346, distance: 103.2
click at [179, 291] on icon "-144" at bounding box center [197, 284] width 92 height 92
click at [458, 224] on input "a. -144" at bounding box center [458, 220] width 0 height 6
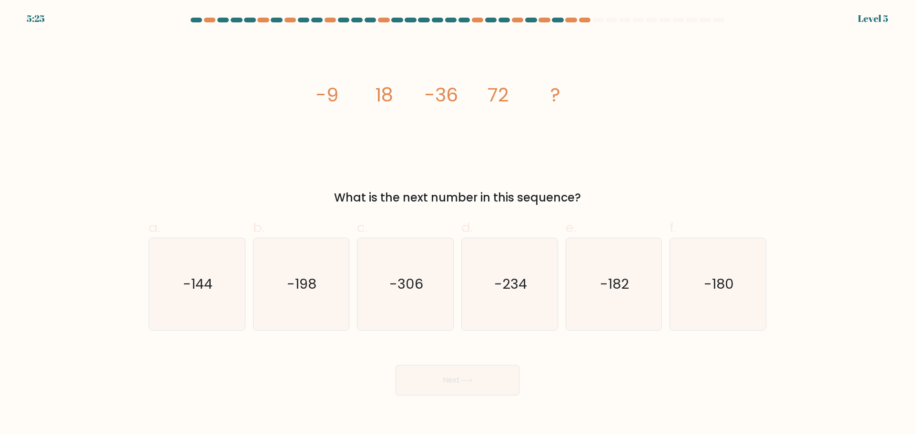
radio input "true"
drag, startPoint x: 467, startPoint y: 400, endPoint x: 454, endPoint y: 383, distance: 21.0
click at [466, 397] on body "5:25 Level 5" at bounding box center [457, 217] width 915 height 434
click at [447, 374] on button "Next" at bounding box center [458, 380] width 124 height 31
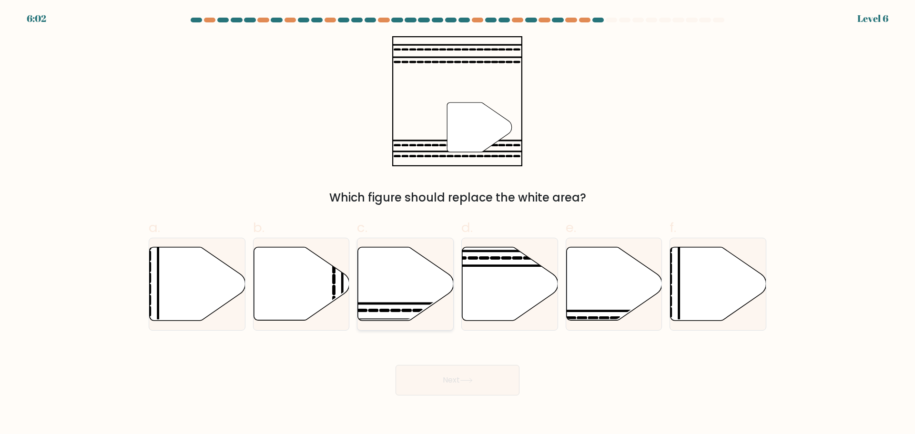
click at [397, 252] on icon at bounding box center [406, 283] width 96 height 73
click at [458, 224] on input "c." at bounding box center [458, 220] width 0 height 6
radio input "true"
click at [429, 379] on button "Next" at bounding box center [458, 380] width 124 height 31
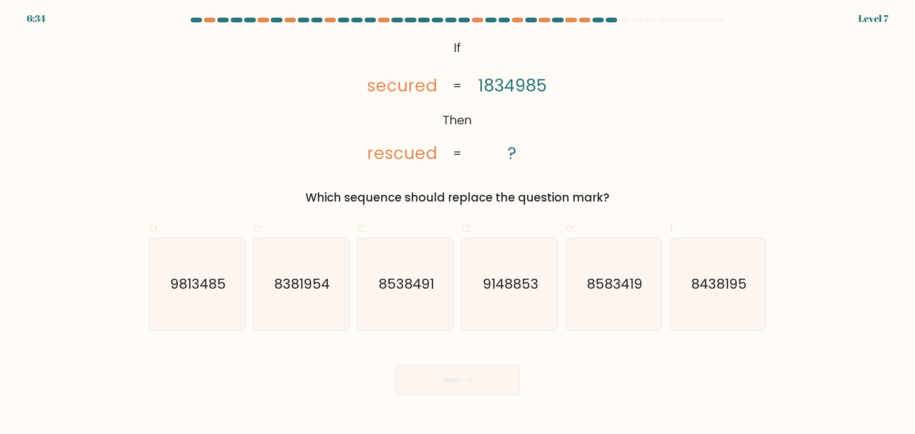
click at [376, 84] on tspan "secured" at bounding box center [403, 85] width 71 height 23
drag, startPoint x: 376, startPoint y: 148, endPoint x: 367, endPoint y: 140, distance: 12.5
click at [367, 140] on icon "@import url('https://fonts.googleapis.com/css?family=Abril+Fatface:400,100,100i…" at bounding box center [458, 101] width 212 height 130
click at [382, 156] on tspan "rescued" at bounding box center [403, 153] width 71 height 23
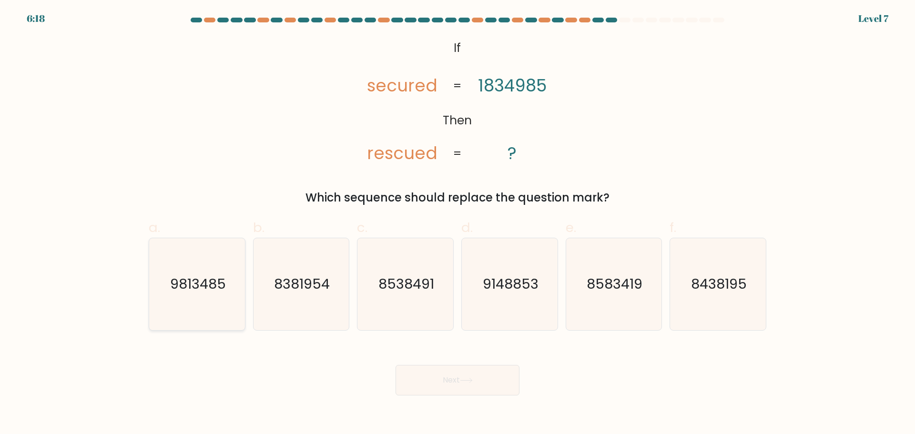
click at [213, 298] on icon "9813485" at bounding box center [197, 284] width 92 height 92
click at [458, 224] on input "a. 9813485" at bounding box center [458, 220] width 0 height 6
radio input "true"
drag, startPoint x: 431, startPoint y: 154, endPoint x: 436, endPoint y: 154, distance: 5.7
click at [436, 154] on tspan "rescued" at bounding box center [403, 153] width 71 height 23
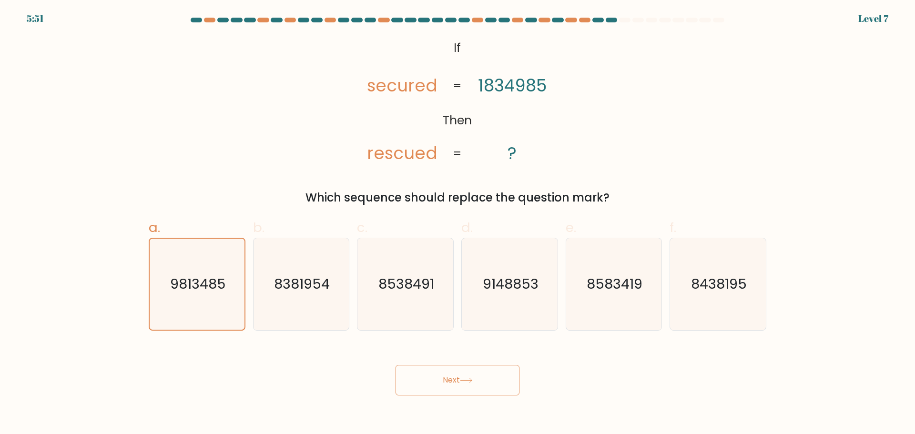
click at [583, 362] on div "Next" at bounding box center [457, 368] width 629 height 53
click at [466, 380] on icon at bounding box center [466, 380] width 13 height 5
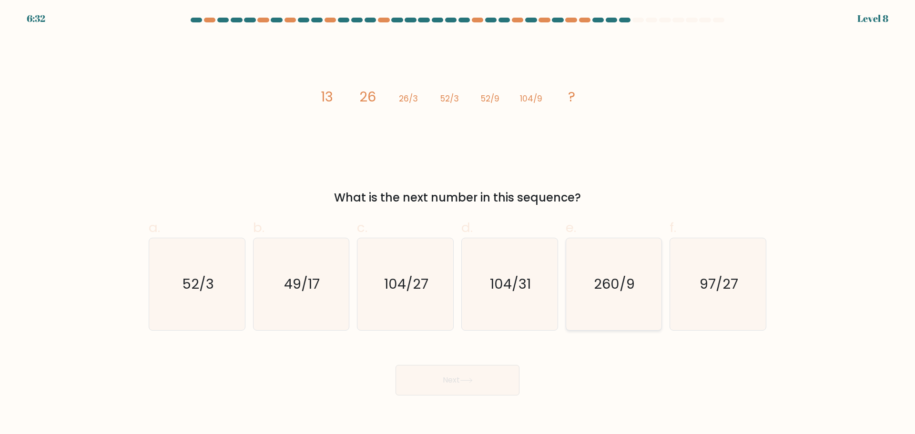
click at [601, 288] on text "260/9" at bounding box center [615, 284] width 41 height 19
click at [458, 224] on input "e. 260/9" at bounding box center [458, 220] width 0 height 6
radio input "true"
click at [489, 384] on button "Next" at bounding box center [458, 380] width 124 height 31
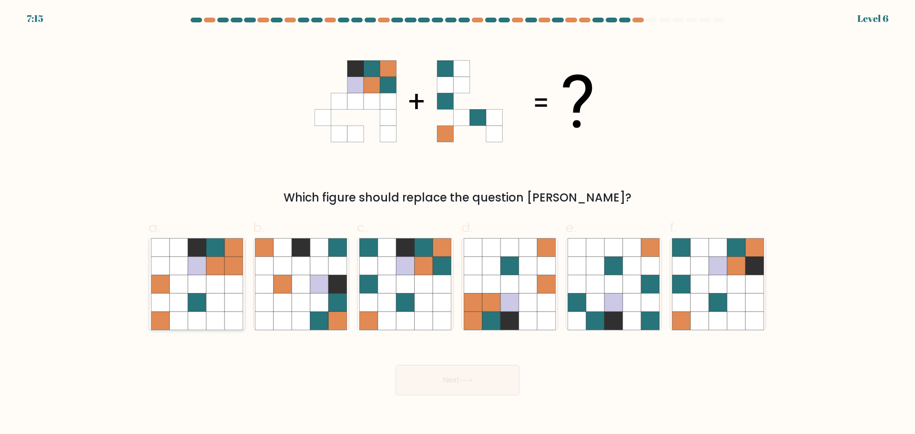
click at [244, 280] on div at bounding box center [197, 284] width 97 height 93
click at [458, 224] on input "a." at bounding box center [458, 220] width 0 height 6
radio input "true"
drag, startPoint x: 432, startPoint y: 366, endPoint x: 441, endPoint y: 370, distance: 9.4
click at [433, 367] on button "Next" at bounding box center [458, 380] width 124 height 31
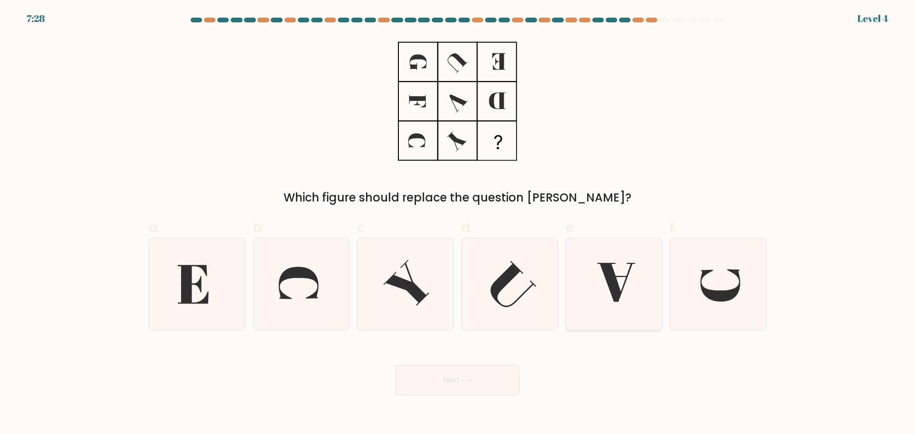
drag, startPoint x: 626, startPoint y: 267, endPoint x: 634, endPoint y: 277, distance: 13.3
click at [622, 269] on icon at bounding box center [614, 284] width 92 height 92
click at [458, 224] on input "e." at bounding box center [458, 220] width 0 height 6
radio input "true"
click at [450, 385] on button "Next" at bounding box center [458, 380] width 124 height 31
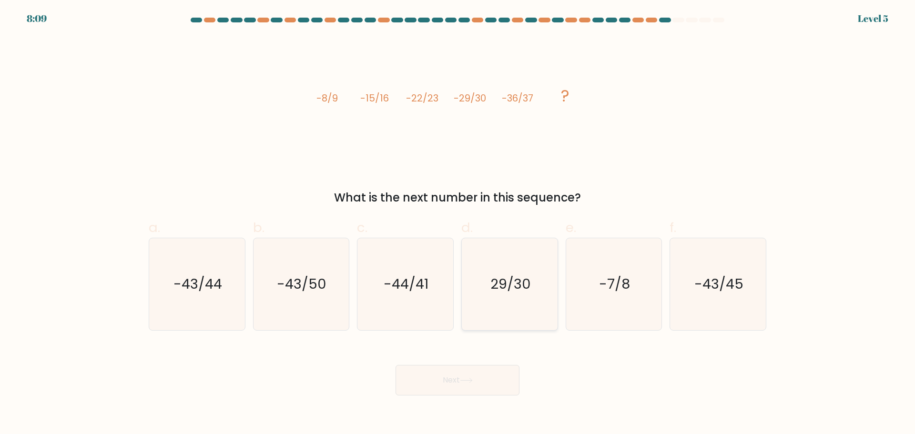
click at [535, 298] on icon "29/30" at bounding box center [510, 284] width 92 height 92
click at [458, 224] on input "d. 29/30" at bounding box center [458, 220] width 0 height 6
radio input "true"
click at [472, 391] on button "Next" at bounding box center [458, 380] width 124 height 31
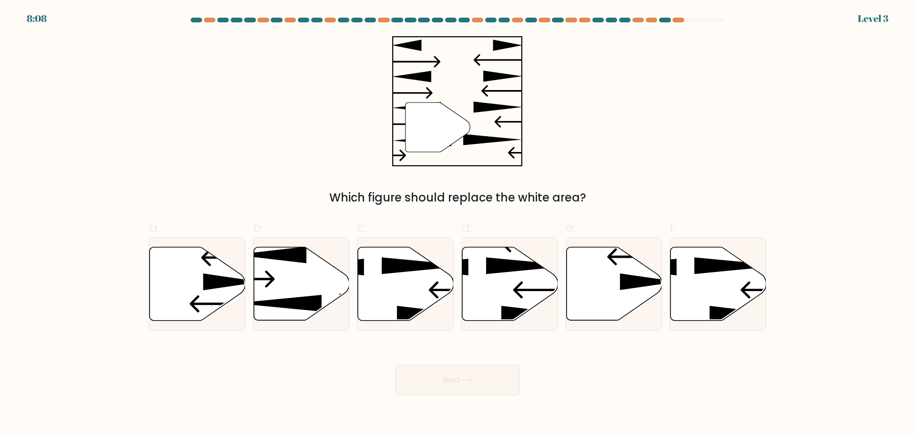
click at [462, 374] on button "Next" at bounding box center [458, 380] width 124 height 31
click at [310, 276] on icon at bounding box center [302, 283] width 96 height 73
click at [458, 224] on input "b." at bounding box center [458, 220] width 0 height 6
radio input "true"
click at [446, 372] on button "Next" at bounding box center [458, 380] width 124 height 31
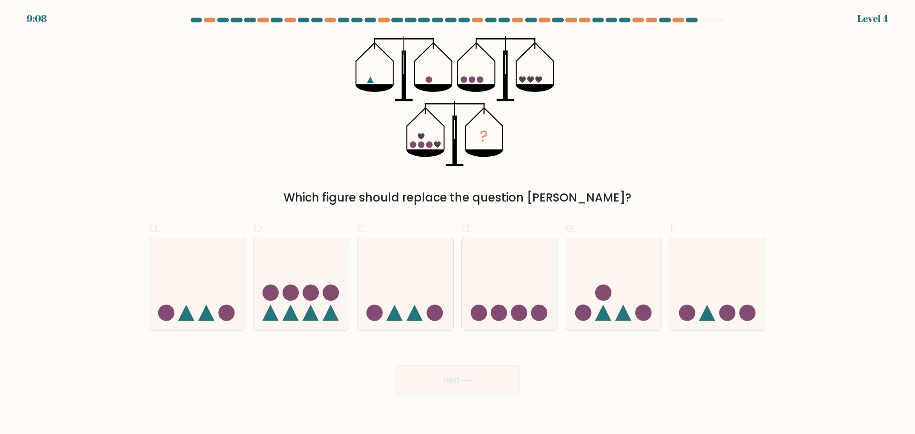
drag, startPoint x: 579, startPoint y: 278, endPoint x: 583, endPoint y: 351, distance: 73.0
click at [579, 278] on icon at bounding box center [614, 284] width 96 height 79
click at [458, 224] on input "e." at bounding box center [458, 220] width 0 height 6
radio input "true"
click at [492, 389] on button "Next" at bounding box center [458, 380] width 124 height 31
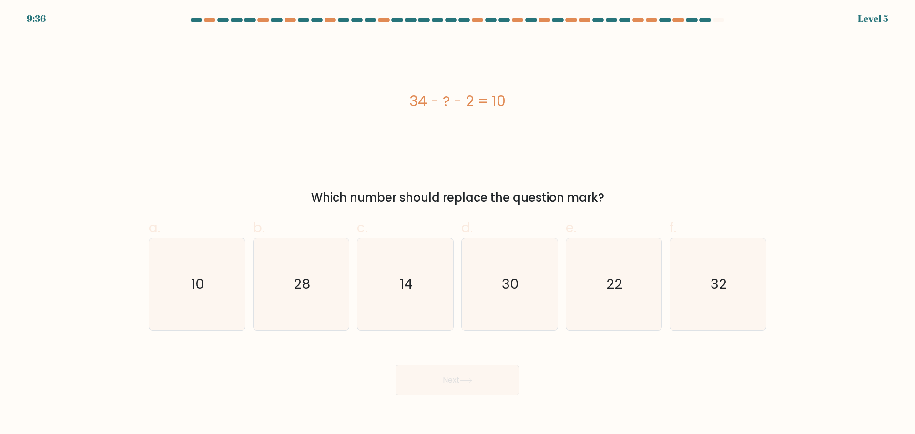
drag, startPoint x: 412, startPoint y: 102, endPoint x: 533, endPoint y: 94, distance: 121.8
click at [539, 97] on div "34 - ? - 2 = 10" at bounding box center [458, 101] width 618 height 21
copy div "34 - ? - 2 = 10"
drag, startPoint x: 619, startPoint y: 270, endPoint x: 607, endPoint y: 271, distance: 11.9
click at [619, 270] on icon "22" at bounding box center [614, 284] width 92 height 92
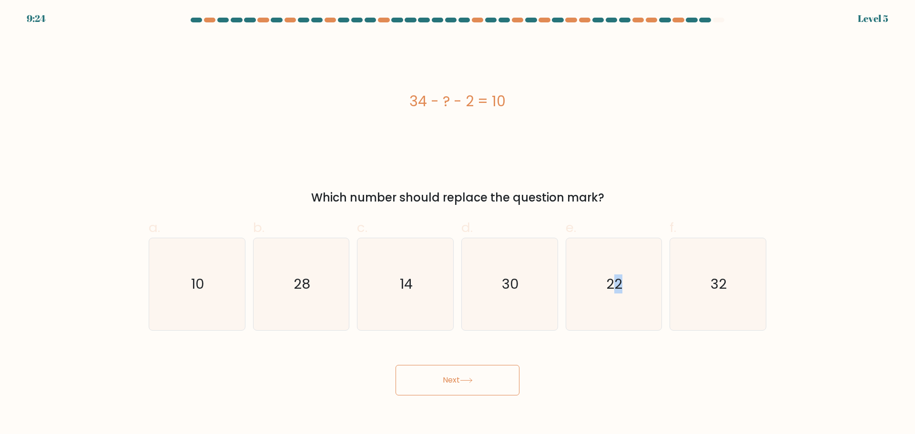
click at [452, 381] on button "Next" at bounding box center [458, 380] width 124 height 31
click at [625, 301] on icon "22" at bounding box center [614, 284] width 92 height 92
click at [458, 224] on input "e. 22" at bounding box center [458, 220] width 0 height 6
radio input "true"
click at [479, 374] on button "Next" at bounding box center [458, 380] width 124 height 31
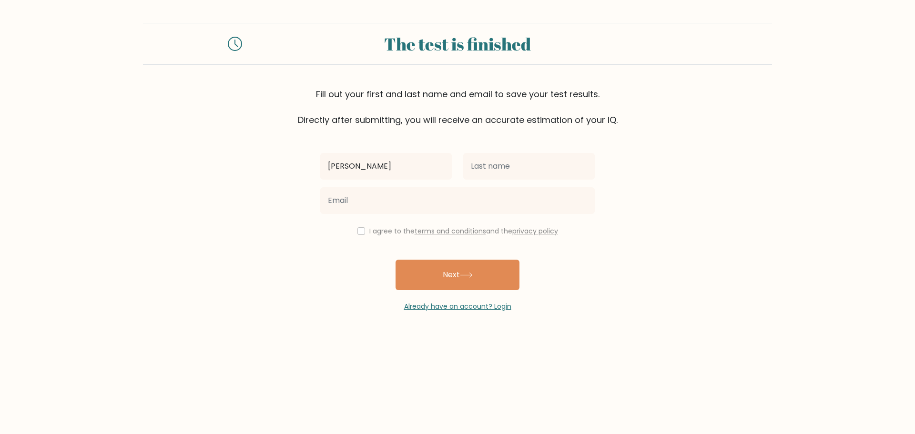
type input "[PERSON_NAME]"
type input "Basada"
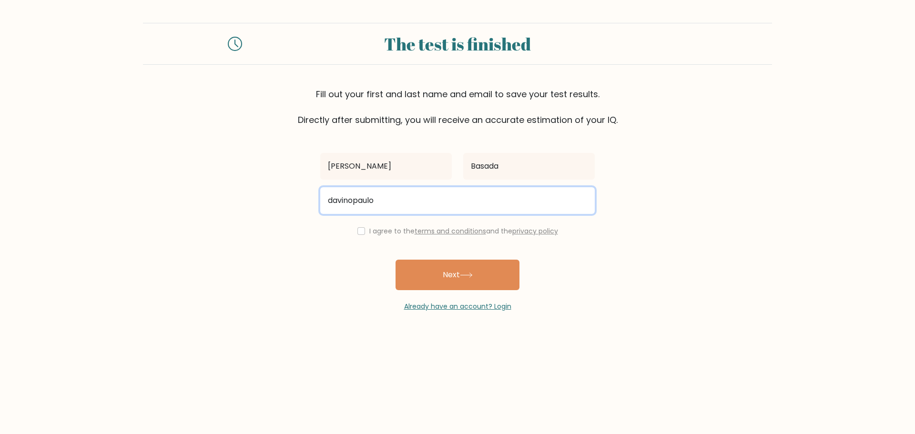
type input "[EMAIL_ADDRESS][DOMAIN_NAME]"
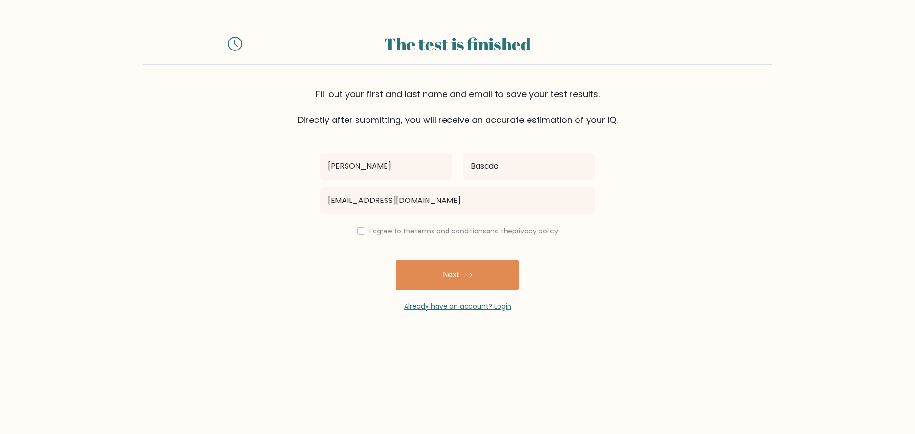
click at [358, 227] on div "I agree to the terms and conditions and the privacy policy" at bounding box center [458, 231] width 286 height 11
click at [352, 223] on div "Davino Paulo Basada davinopaulo20@gmail.com I agree to the terms and conditions…" at bounding box center [458, 218] width 286 height 185
click at [359, 230] on input "checkbox" at bounding box center [362, 231] width 8 height 8
checkbox input "true"
click at [455, 283] on button "Next" at bounding box center [458, 275] width 124 height 31
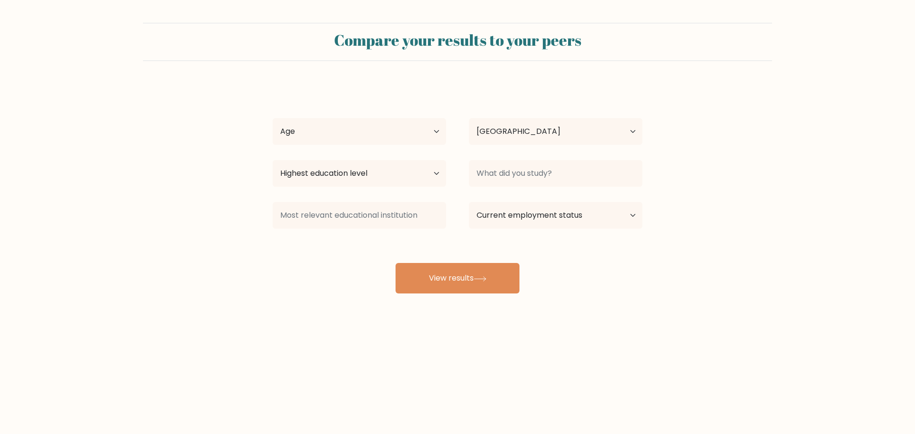
select select "PH"
click at [327, 149] on div "Age Under 18 years old 18-24 years old 25-34 years old 35-44 years old 45-54 ye…" at bounding box center [359, 131] width 196 height 34
click at [325, 119] on select "Age Under 18 years old 18-24 years old 25-34 years old 35-44 years old 45-54 ye…" at bounding box center [360, 131] width 174 height 27
select select "35_44"
click at [273, 118] on select "Age Under 18 years old 18-24 years old 25-34 years old 35-44 years old 45-54 ye…" at bounding box center [360, 131] width 174 height 27
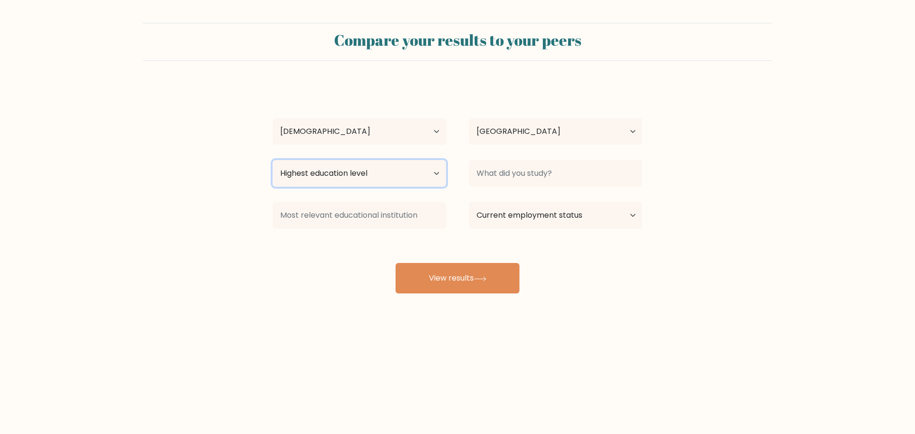
click at [339, 179] on select "Highest education level No schooling Primary Lower Secondary Upper Secondary Oc…" at bounding box center [360, 173] width 174 height 27
select select "occupation_specific"
click at [273, 160] on select "Highest education level No schooling Primary Lower Secondary Upper Secondary Oc…" at bounding box center [360, 173] width 174 height 27
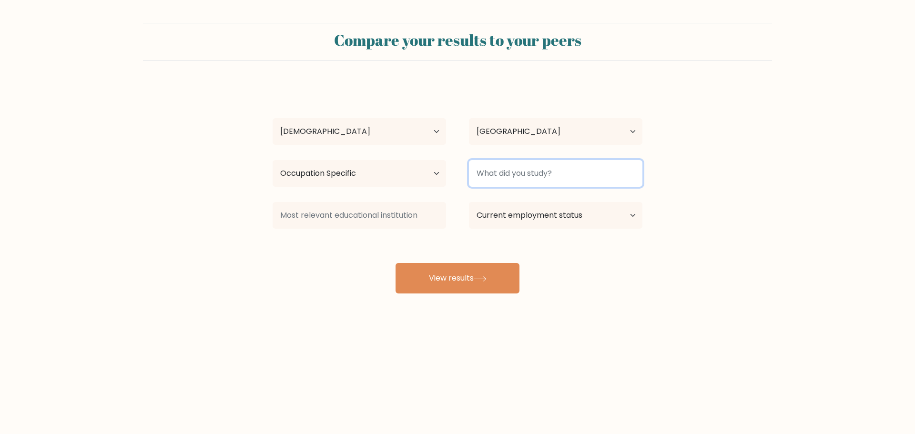
click at [503, 172] on input at bounding box center [556, 173] width 174 height 27
type input "H"
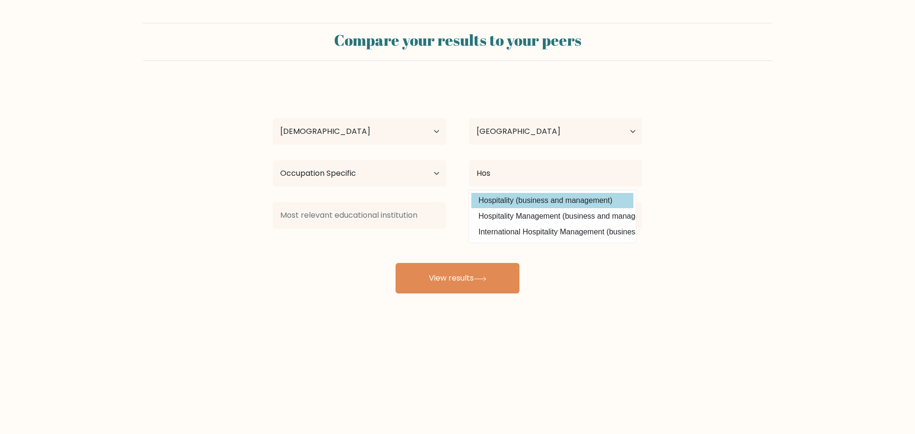
click at [541, 202] on div "Davino Paulo Basada Age Under 18 years old 18-24 years old 25-34 years old 35-4…" at bounding box center [457, 189] width 381 height 210
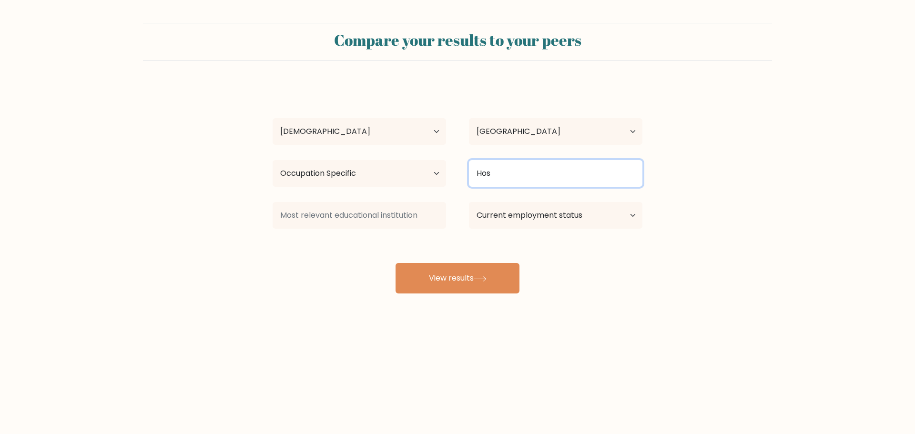
click at [499, 169] on input "Hos" at bounding box center [556, 173] width 174 height 27
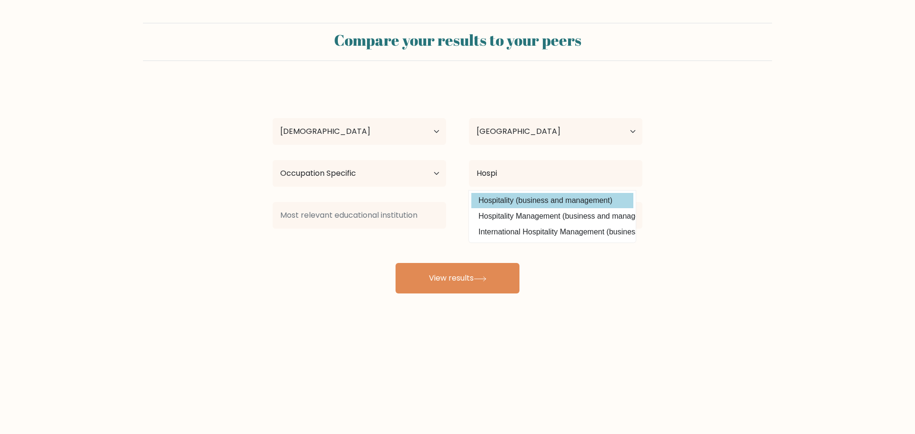
click at [512, 195] on option "Hospitality (business and management)" at bounding box center [553, 200] width 162 height 15
type input "Hospitality"
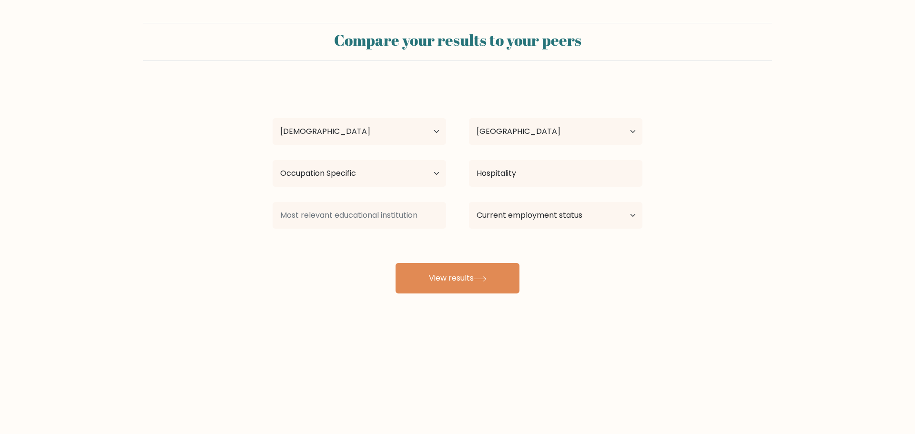
click at [316, 248] on div "Davino Paulo Basada Age Under 18 years old 18-24 years old 25-34 years old 35-4…" at bounding box center [457, 189] width 381 height 210
click at [513, 211] on select "Current employment status Employed Student Retired Other / prefer not to answer" at bounding box center [556, 215] width 174 height 27
select select "employed"
click at [469, 202] on select "Current employment status Employed Student Retired Other / prefer not to answer" at bounding box center [556, 215] width 174 height 27
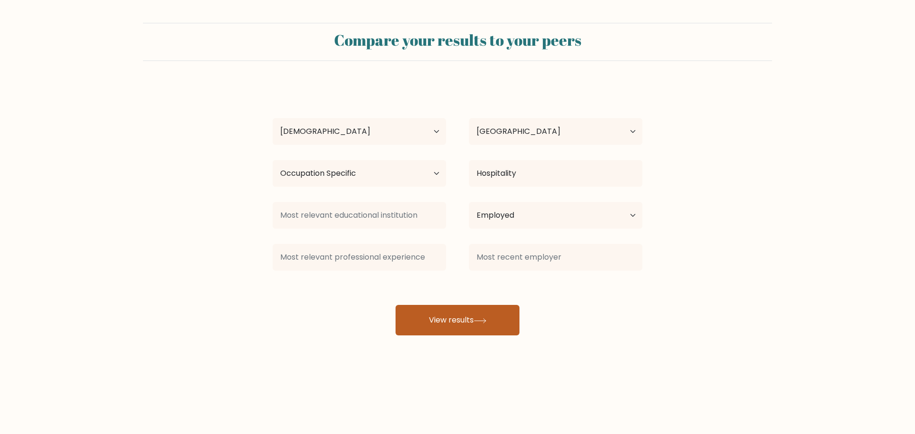
click at [444, 320] on button "View results" at bounding box center [458, 320] width 124 height 31
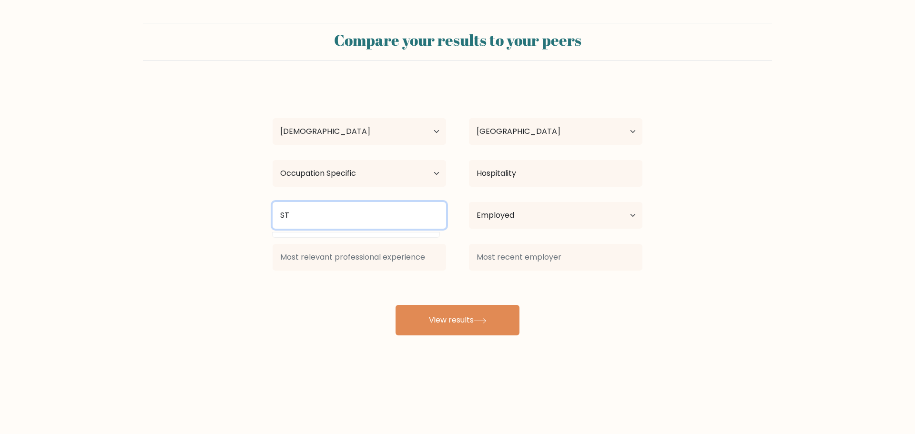
type input "S"
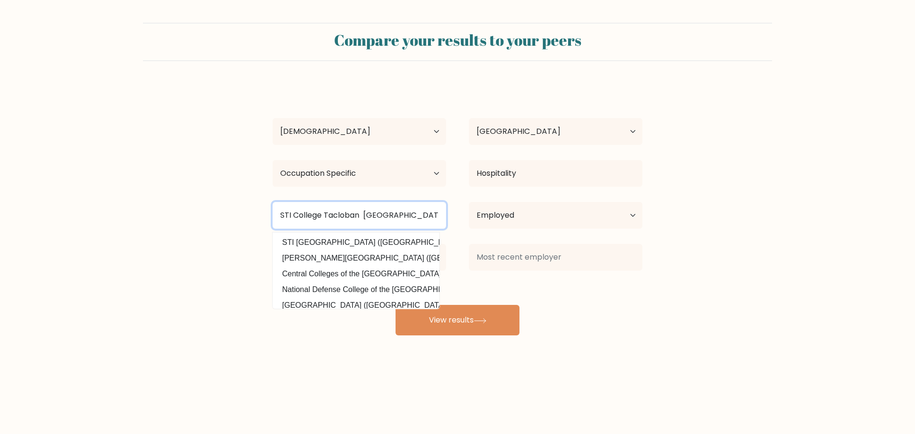
type input "STI College Tacloban Philippines"
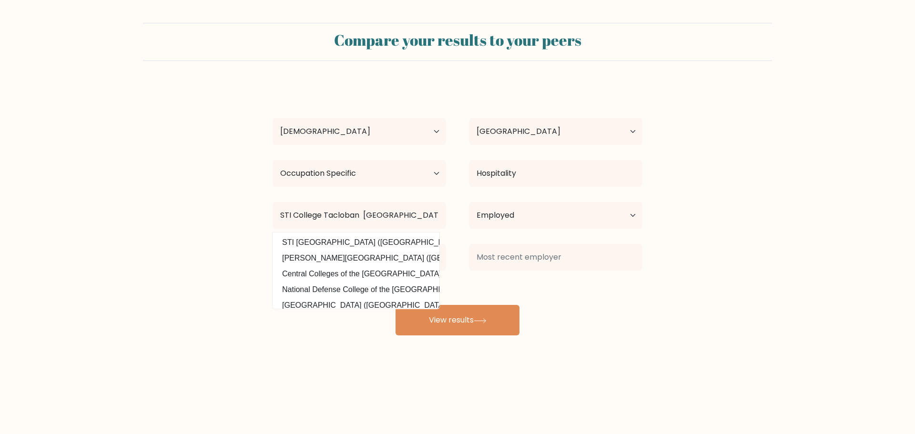
click at [174, 205] on form "Compare your results to your peers Davino Paulo Basada Age Under 18 years old 1…" at bounding box center [457, 179] width 915 height 313
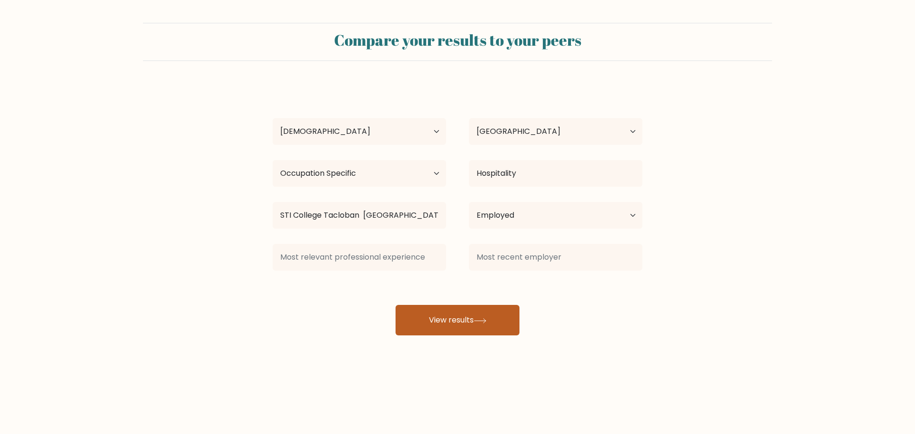
click at [470, 322] on button "View results" at bounding box center [458, 320] width 124 height 31
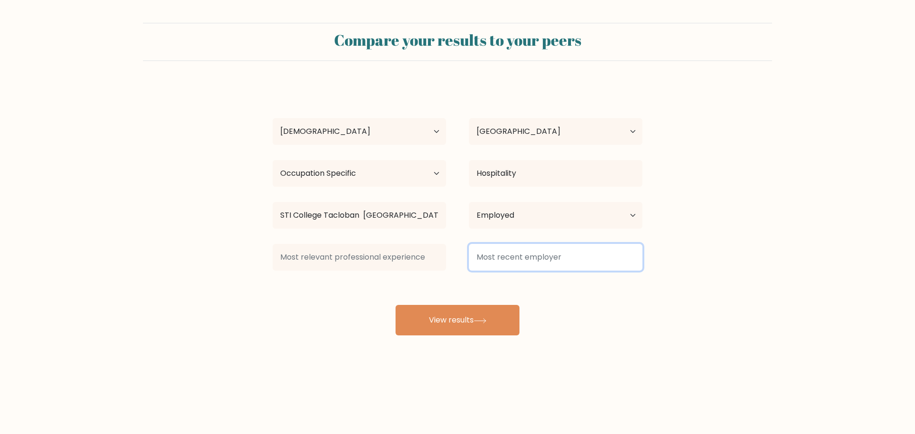
click at [511, 261] on input at bounding box center [556, 257] width 174 height 27
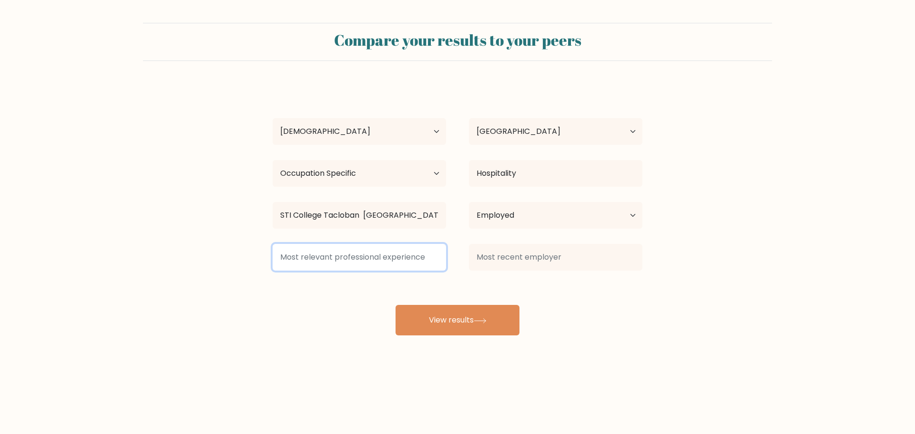
click at [352, 256] on input at bounding box center [360, 257] width 174 height 27
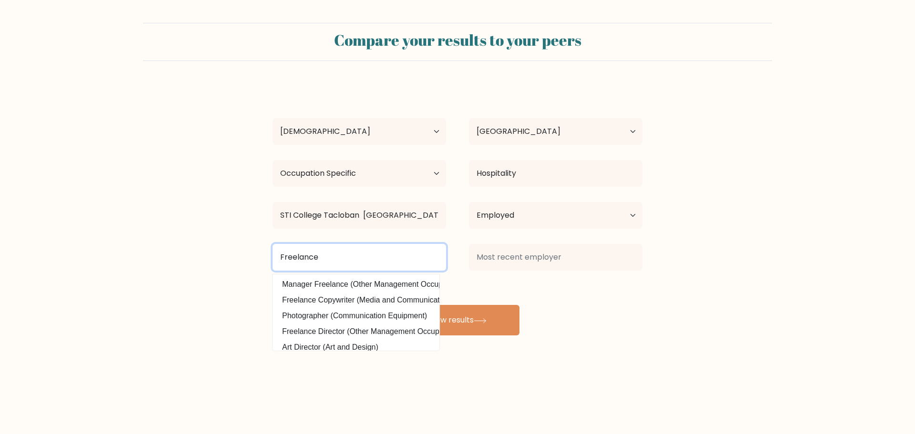
type input "Freelance"
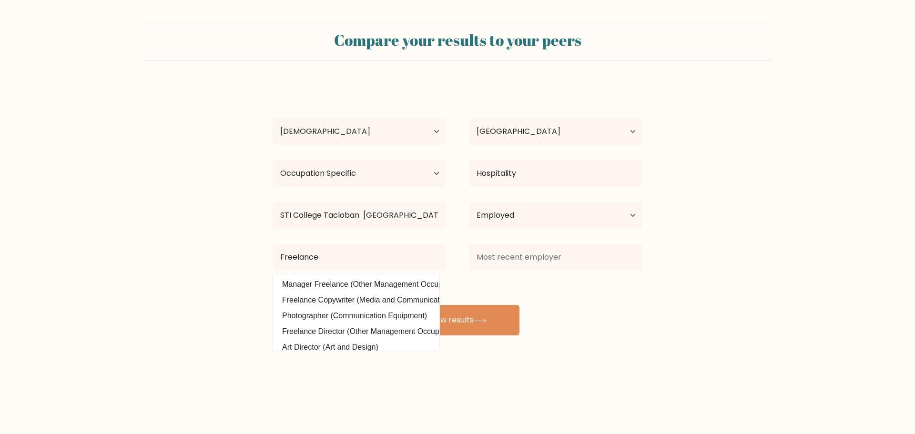
click at [222, 336] on form "Compare your results to your peers Davino Paulo Basada Age Under 18 years old 1…" at bounding box center [457, 179] width 915 height 313
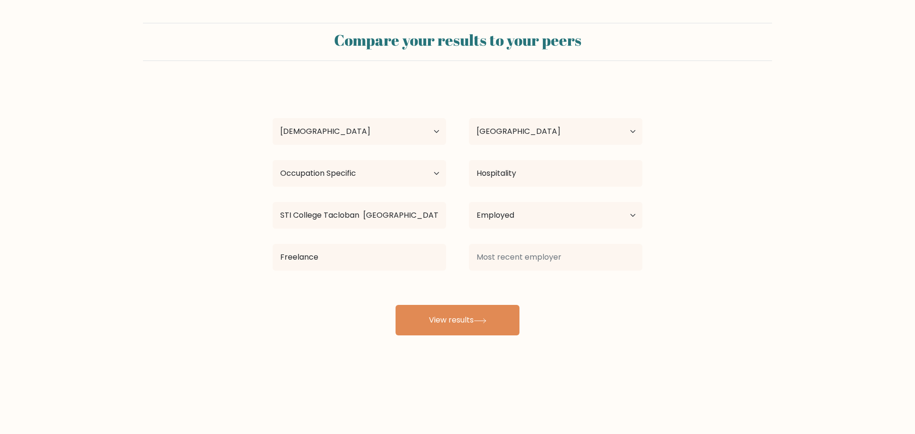
click at [556, 236] on div "Davino Paulo Basada Age Under 18 years old 18-24 years old 25-34 years old 35-4…" at bounding box center [457, 210] width 381 height 252
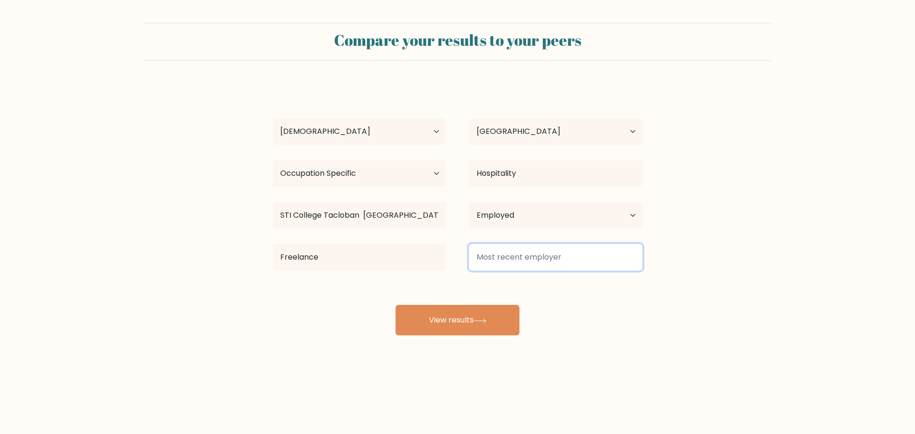
click at [557, 261] on input at bounding box center [556, 257] width 174 height 27
type input "d"
type input "D"
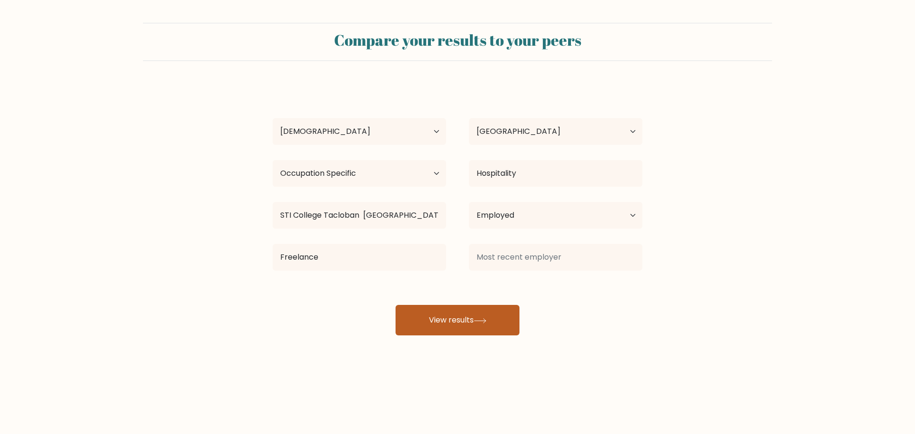
click at [457, 321] on button "View results" at bounding box center [458, 320] width 124 height 31
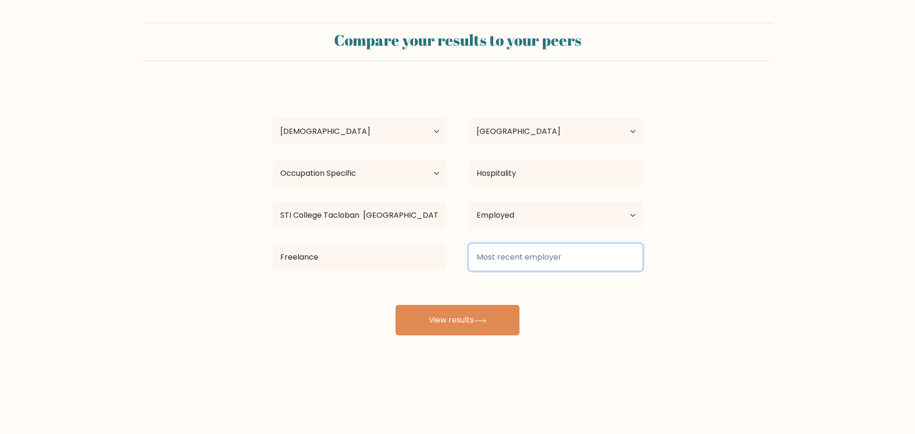
click at [492, 258] on input at bounding box center [556, 257] width 174 height 27
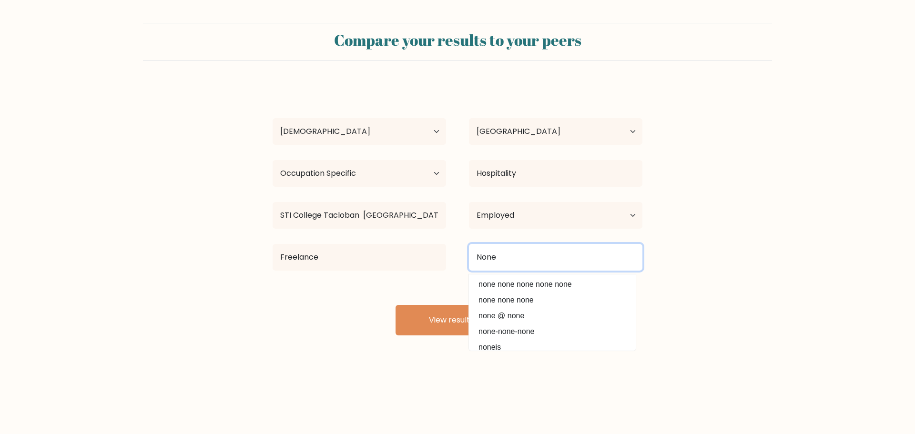
type input "None"
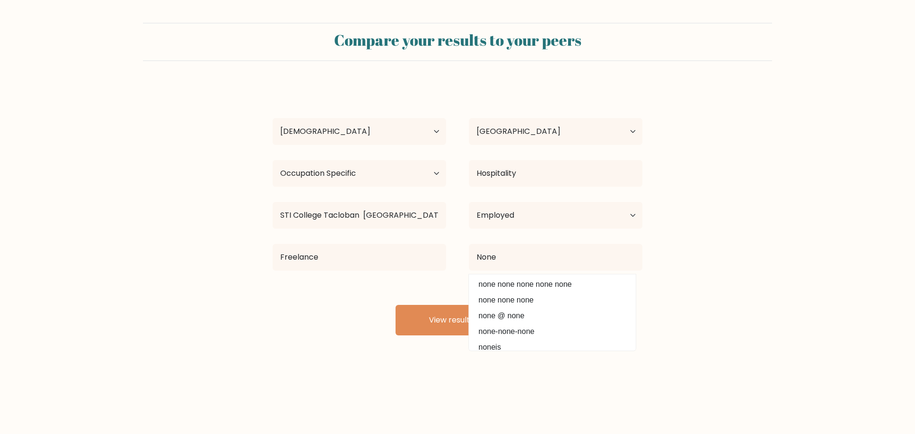
click at [298, 316] on div "Davino Paulo Basada Age Under 18 years old 18-24 years old 25-34 years old 35-4…" at bounding box center [457, 210] width 381 height 252
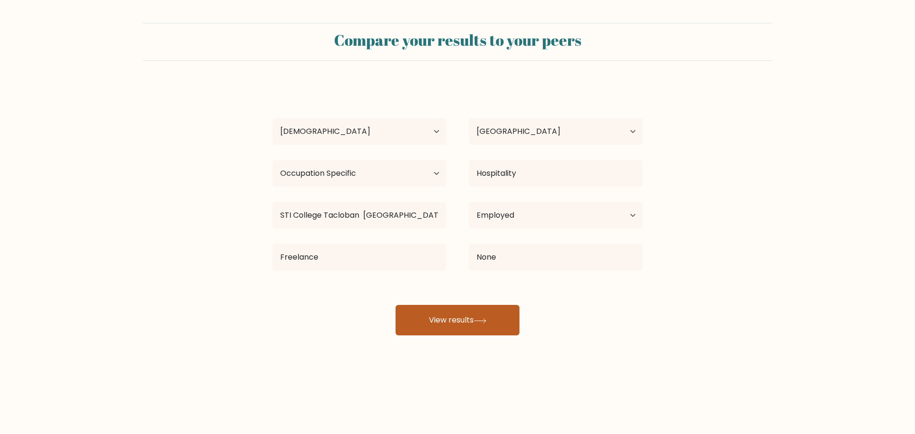
click at [404, 315] on button "View results" at bounding box center [458, 320] width 124 height 31
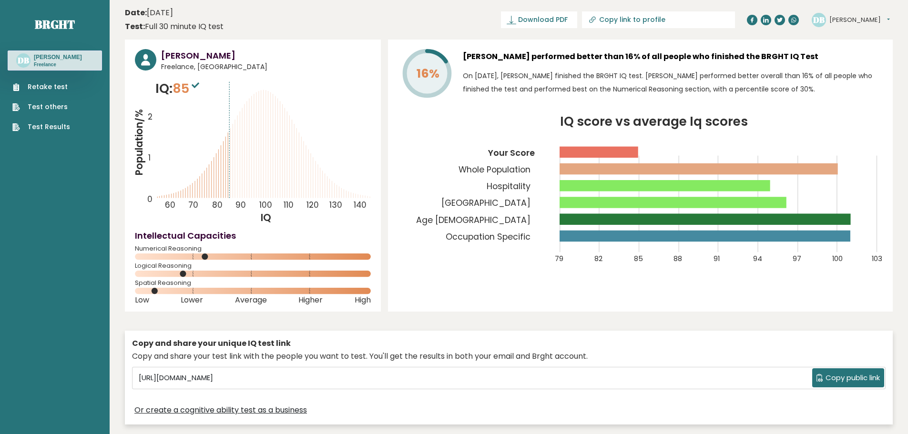
drag, startPoint x: 468, startPoint y: 54, endPoint x: 833, endPoint y: 54, distance: 365.7
click at [833, 54] on h3 "[PERSON_NAME] performed better than 16% of all people who finished the BRGHT IQ…" at bounding box center [673, 56] width 420 height 15
click at [460, 282] on div "16% [PERSON_NAME] performed better than 16% of all people who finished the BRGH…" at bounding box center [640, 176] width 505 height 272
click at [444, 201] on icon "IQ score vs average Iq scores 79 82 85 88 91 94 97 100 103 Your Score Whole Pop…" at bounding box center [640, 196] width 485 height 160
